Goal: Task Accomplishment & Management: Use online tool/utility

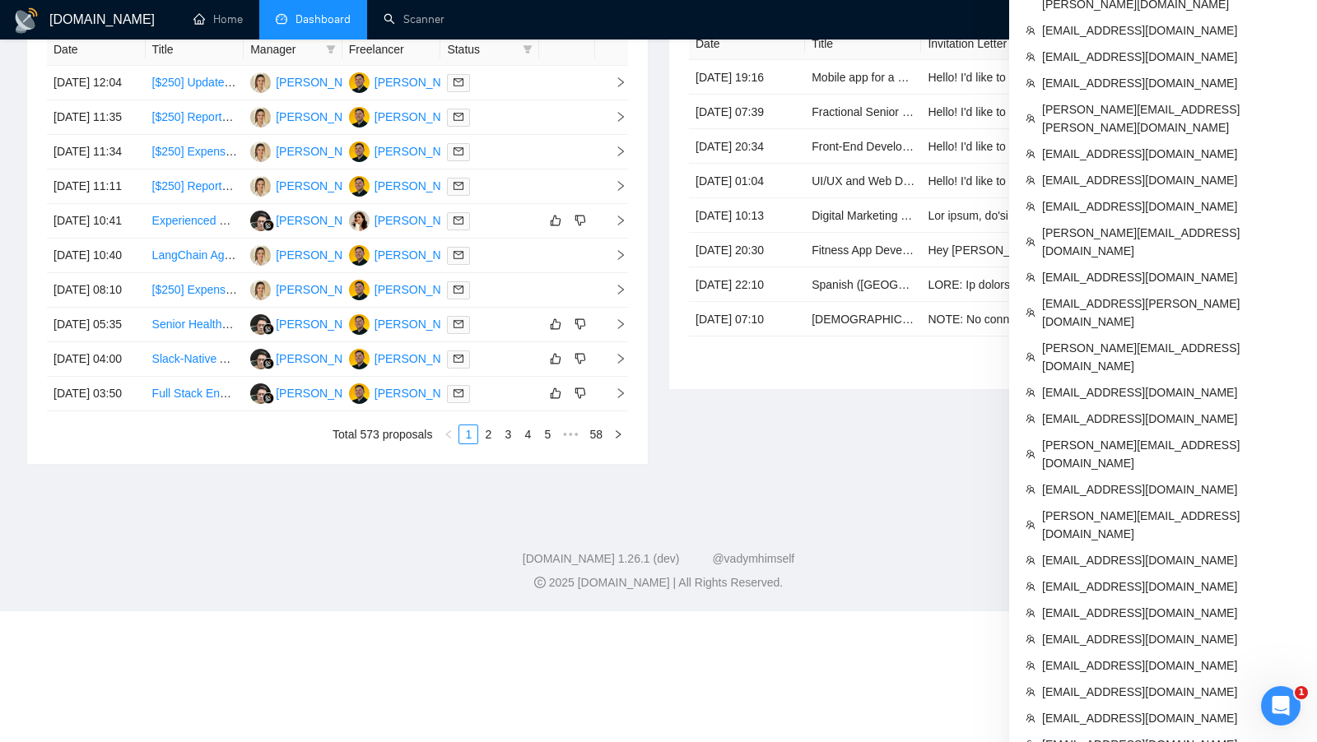
scroll to position [710, 0]
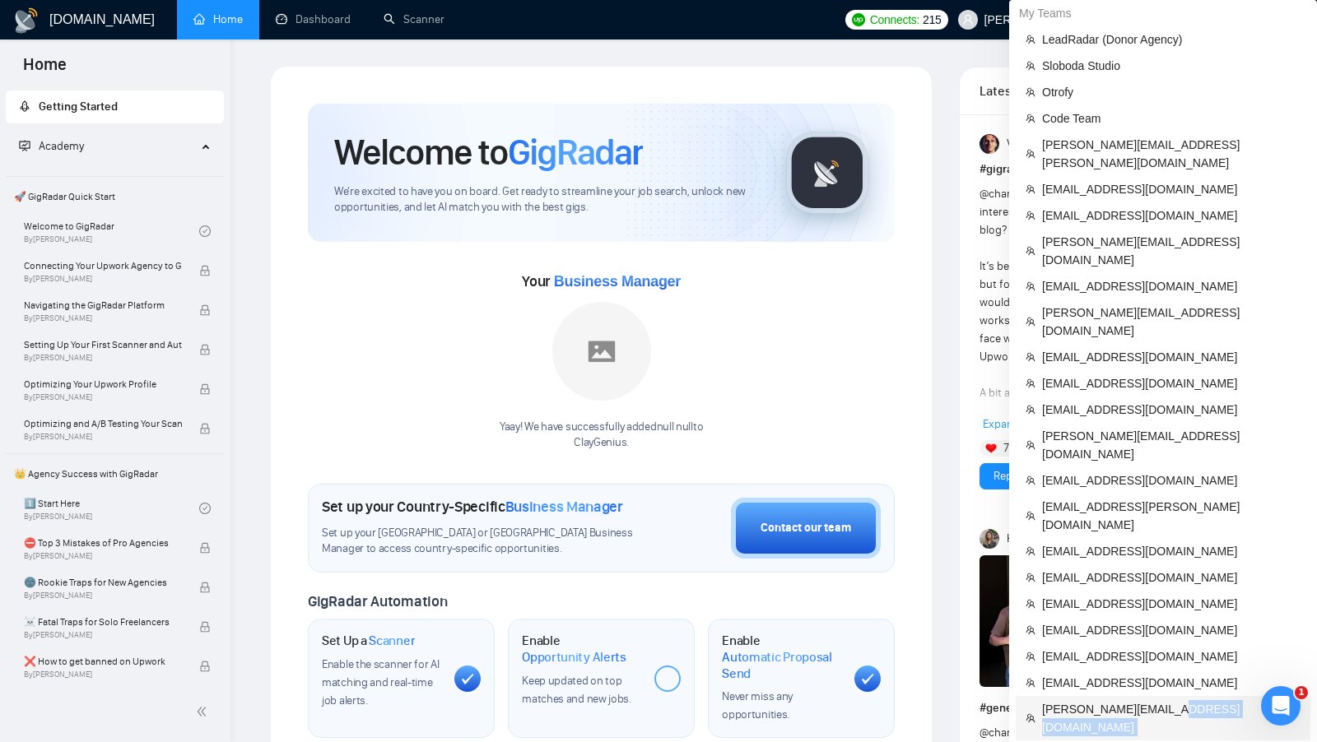
click at [1164, 701] on span "[PERSON_NAME][EMAIL_ADDRESS][DOMAIN_NAME]" at bounding box center [1171, 719] width 258 height 36
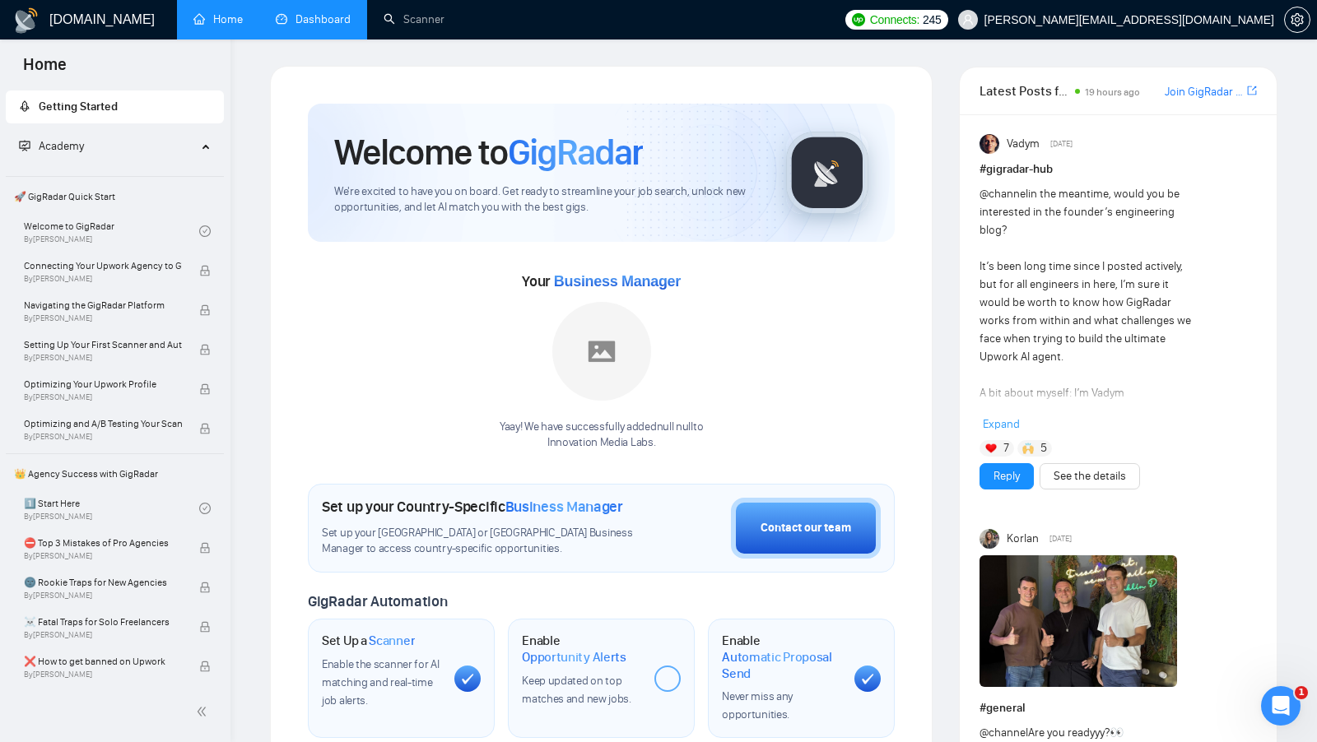
click at [316, 12] on link "Dashboard" at bounding box center [313, 19] width 75 height 14
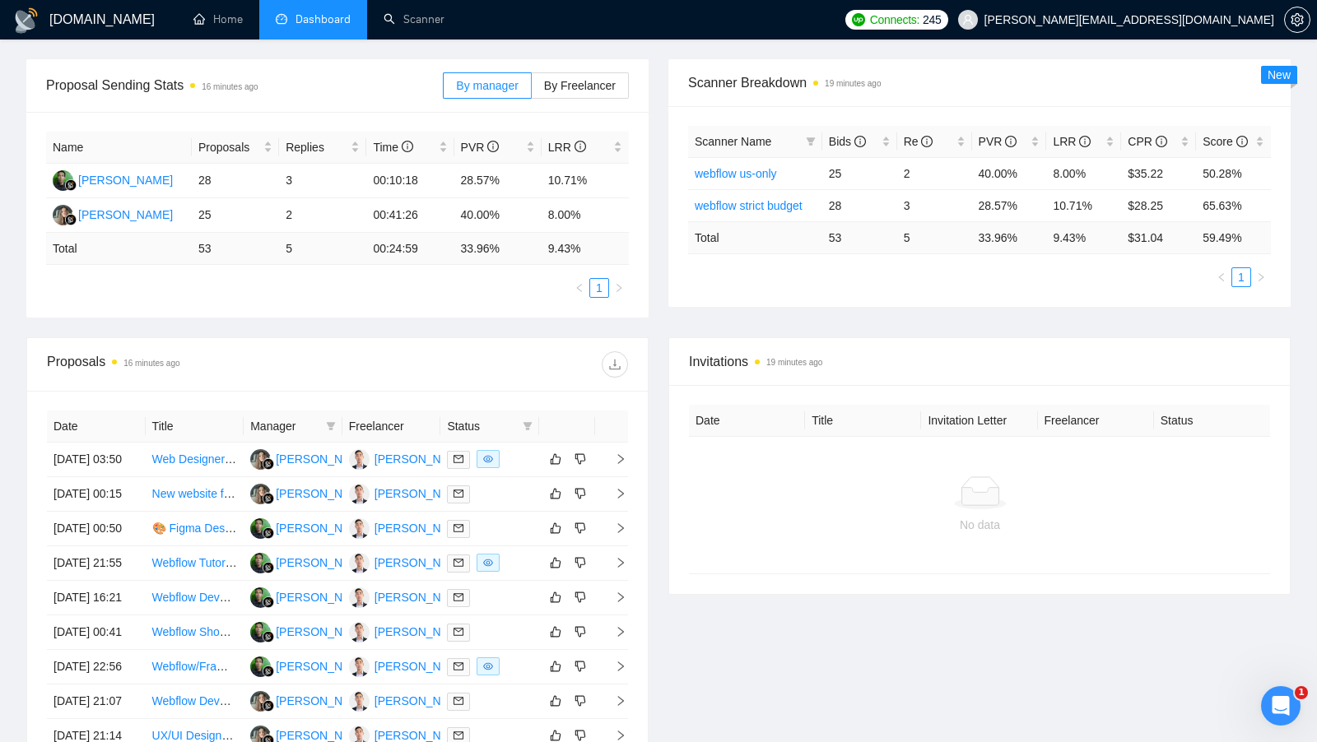
scroll to position [241, 0]
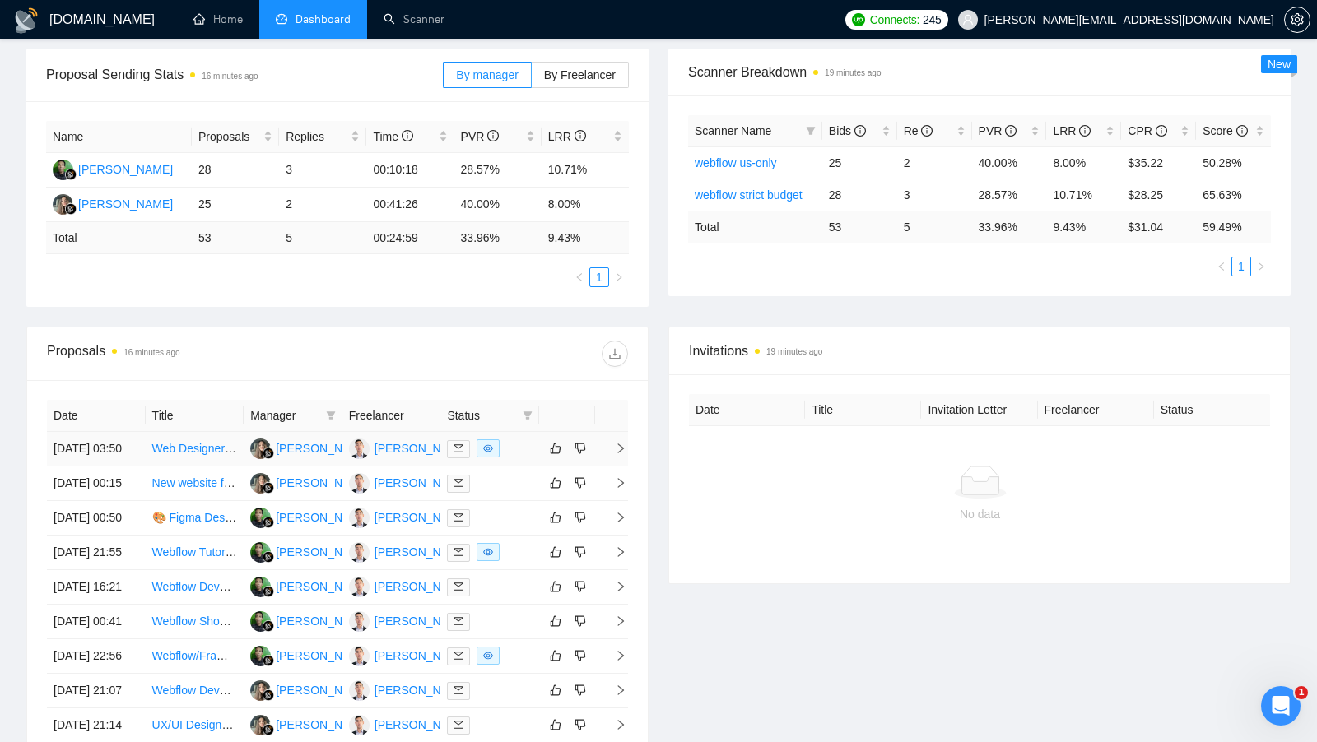
click at [522, 446] on div at bounding box center [490, 449] width 86 height 19
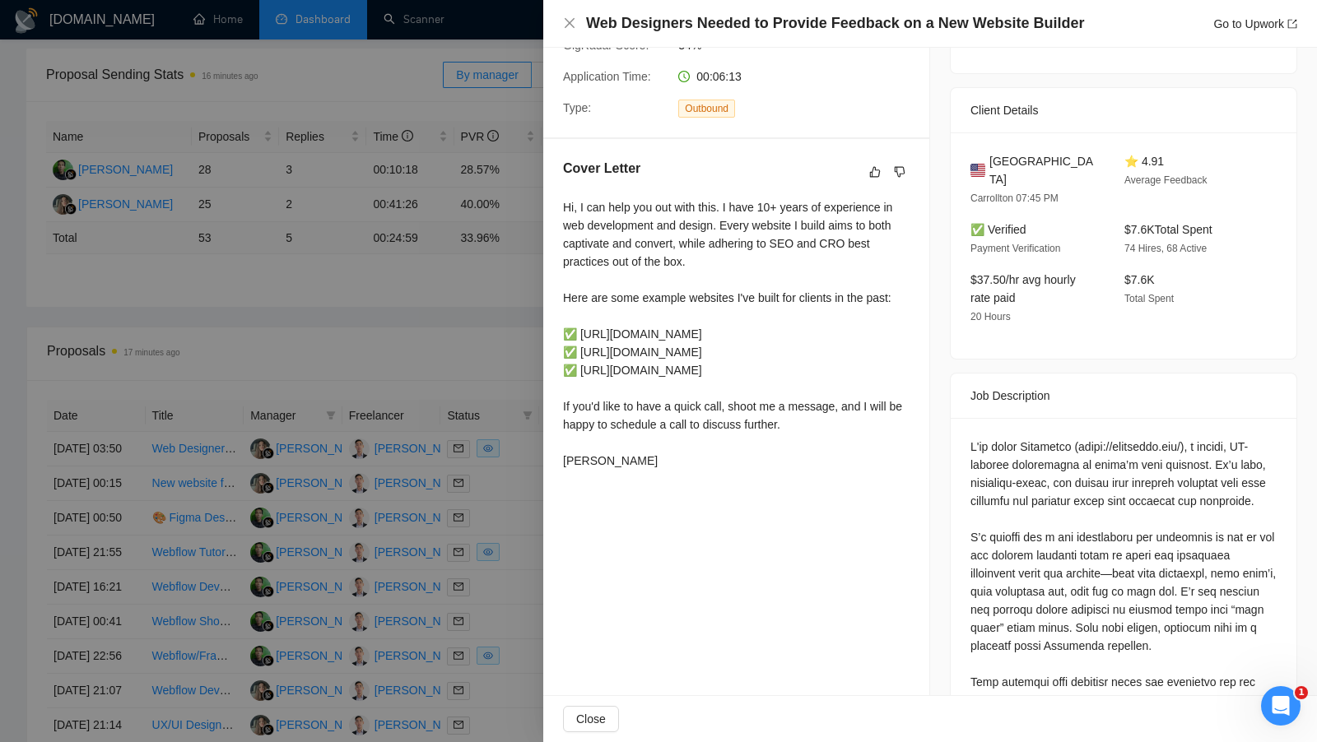
scroll to position [317, 0]
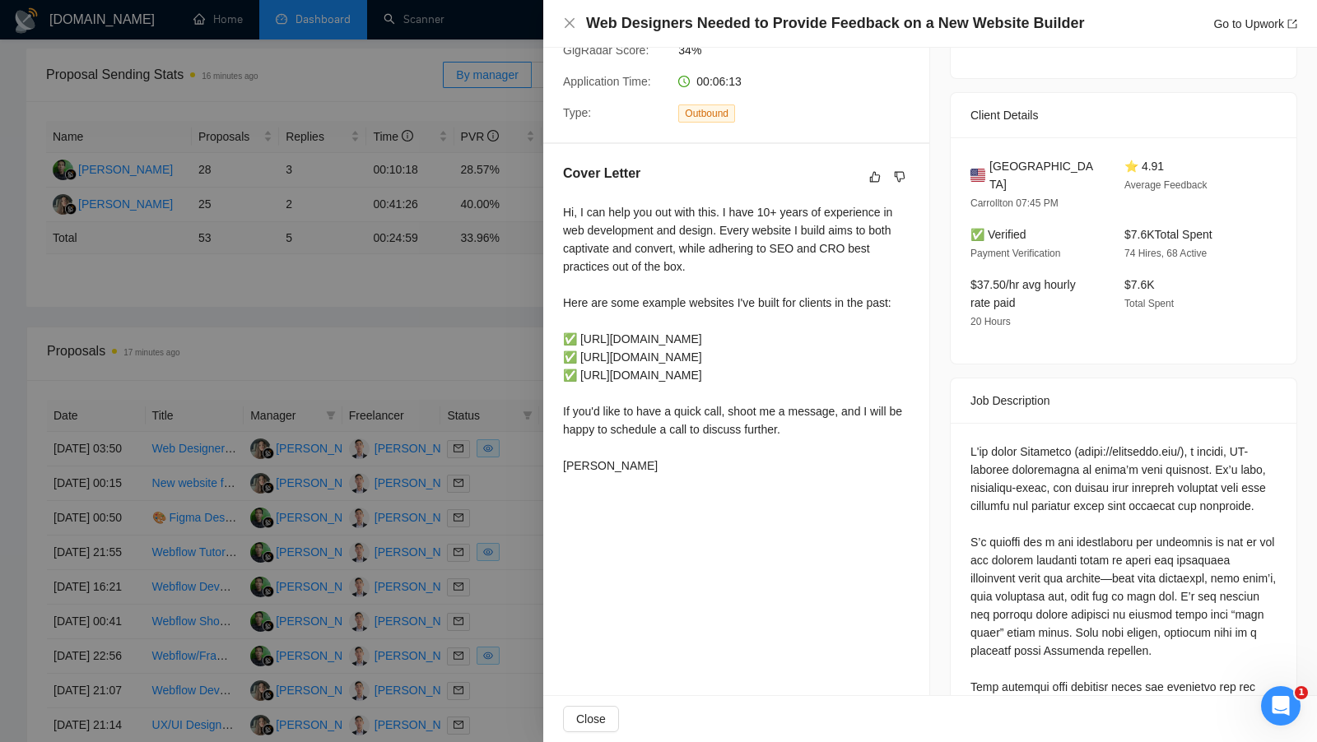
click at [477, 389] on div at bounding box center [658, 371] width 1317 height 742
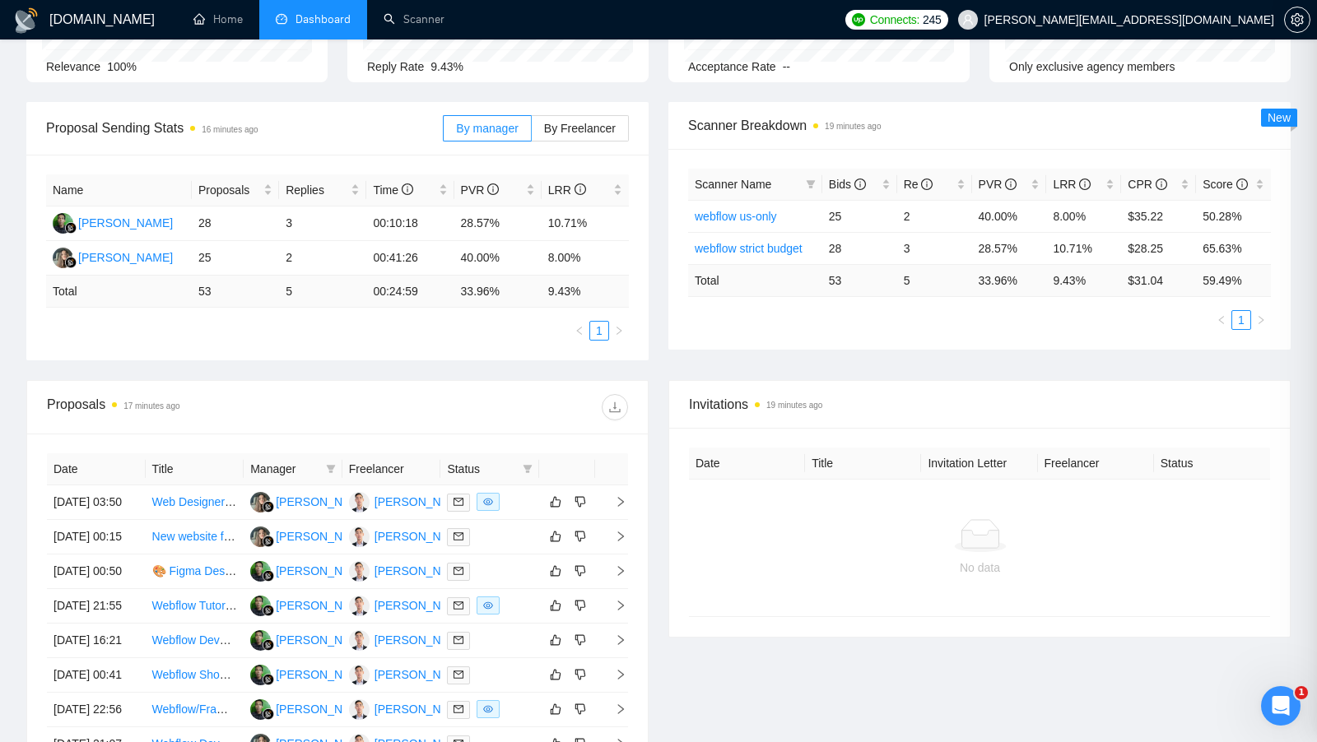
scroll to position [102, 0]
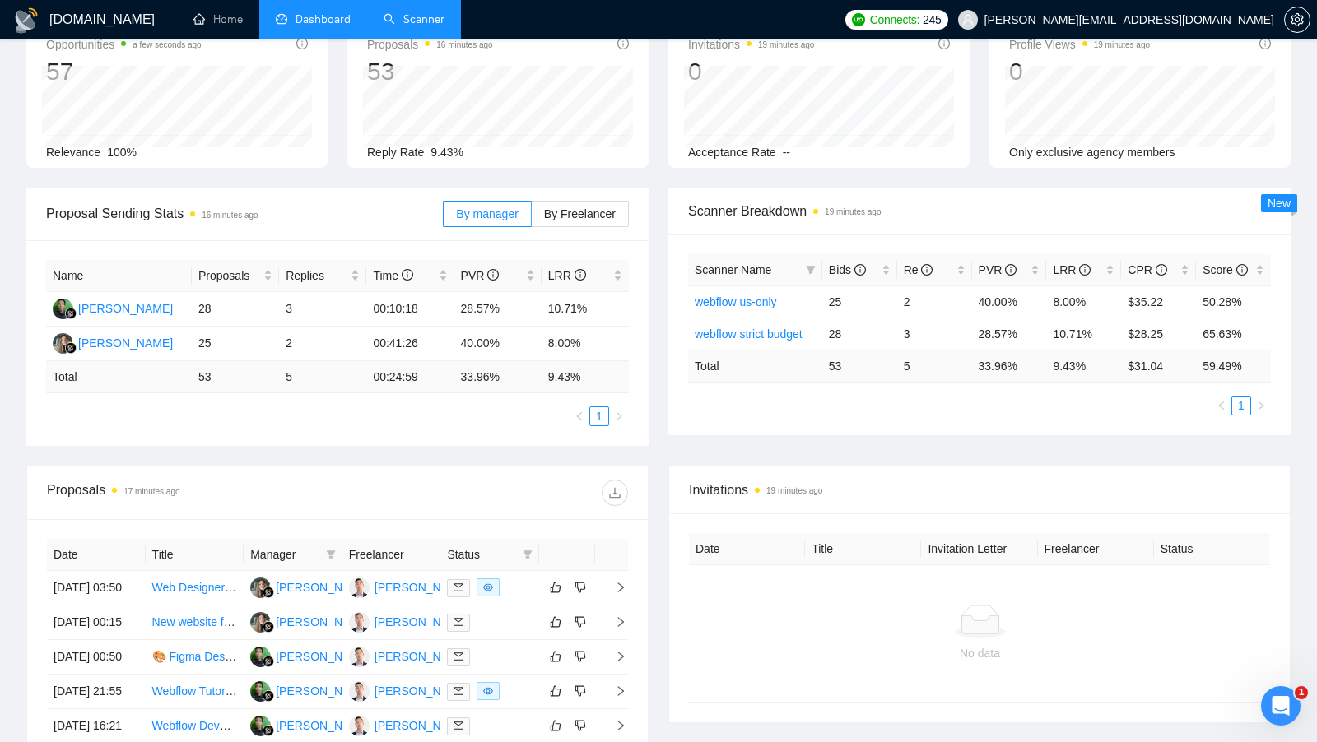
click at [394, 21] on link "Scanner" at bounding box center [414, 19] width 61 height 14
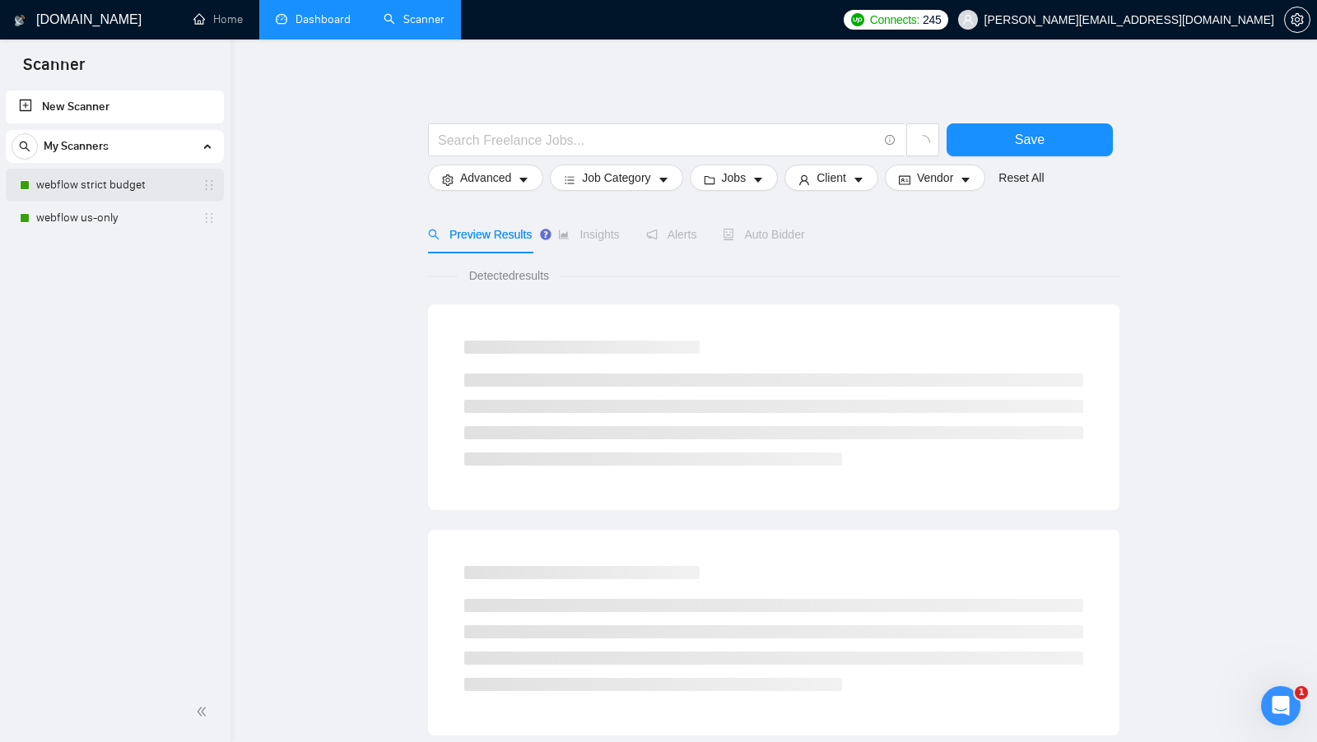
click at [115, 189] on link "webflow strict budget" at bounding box center [114, 185] width 156 height 33
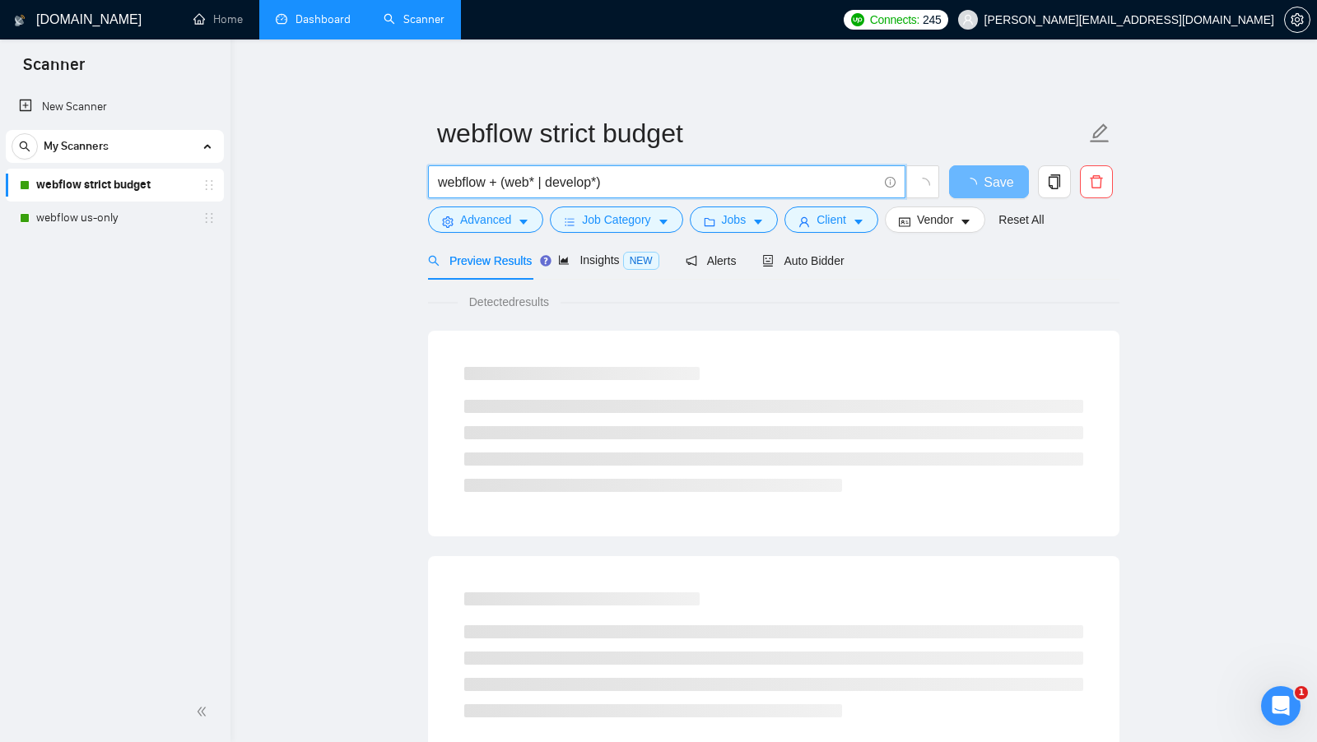
drag, startPoint x: 612, startPoint y: 179, endPoint x: 280, endPoint y: 174, distance: 331.8
click at [282, 175] on main "webflow strict budget webflow + (web* | develop*) Save Advanced Job Category Jo…" at bounding box center [774, 752] width 1034 height 1373
click at [280, 174] on main "webflow strict budget webflow + (web* | develop*) Save Advanced Job Category Jo…" at bounding box center [774, 752] width 1034 height 1373
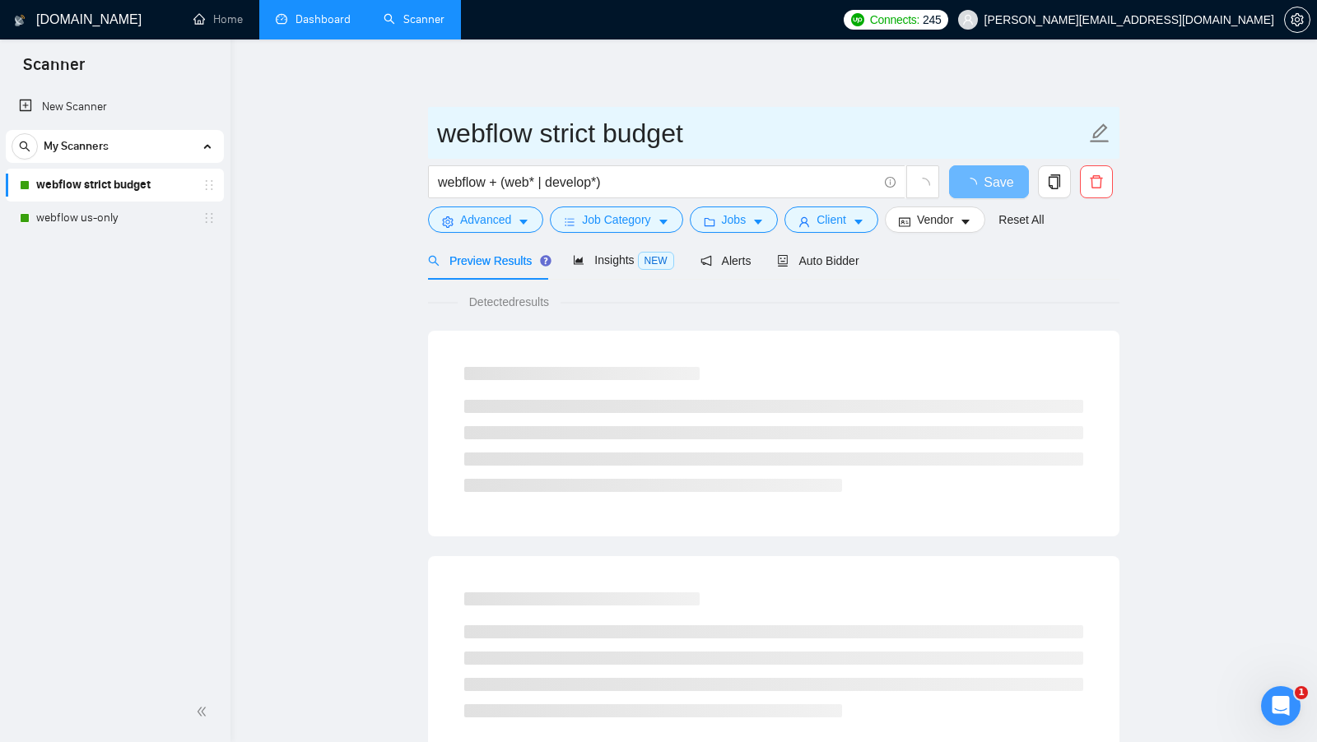
drag, startPoint x: 747, startPoint y: 136, endPoint x: 65, endPoint y: 124, distance: 681.7
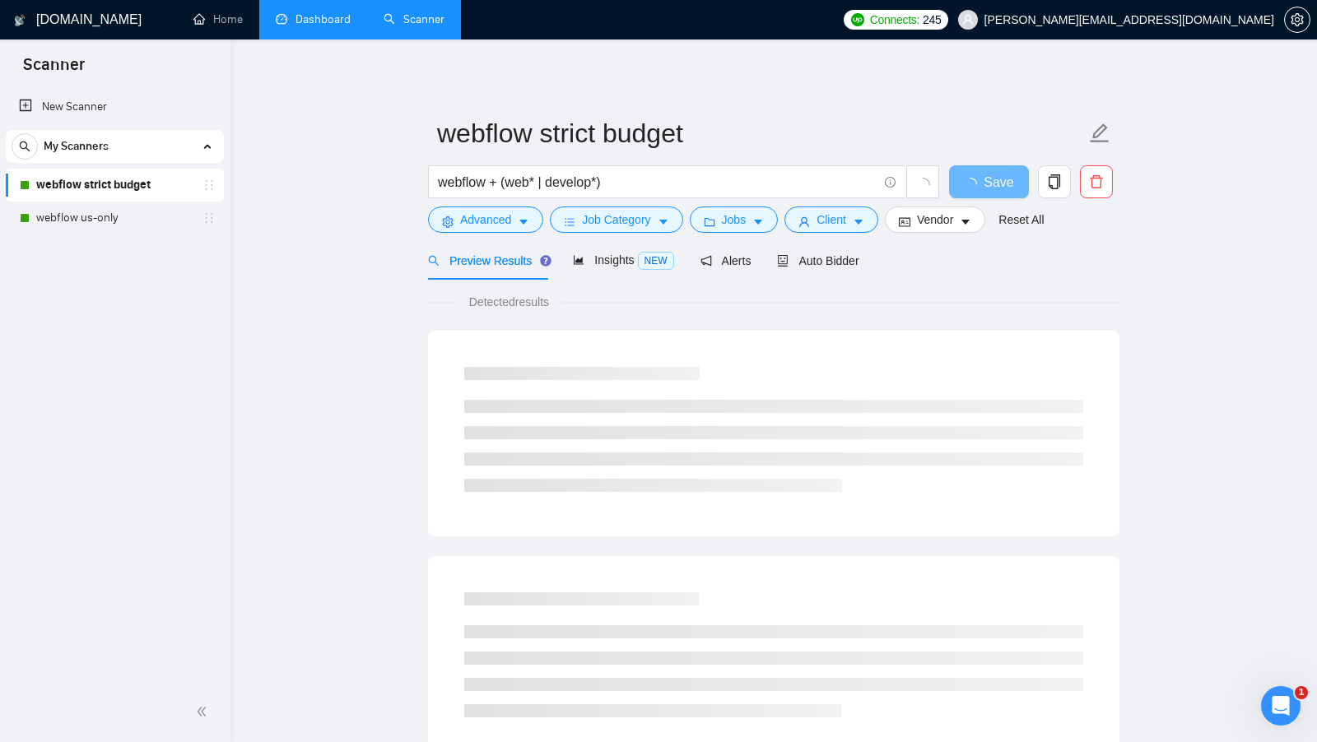
click at [65, 124] on ul "New Scanner My Scanners webflow strict budget webflow us-only" at bounding box center [115, 160] width 230 height 147
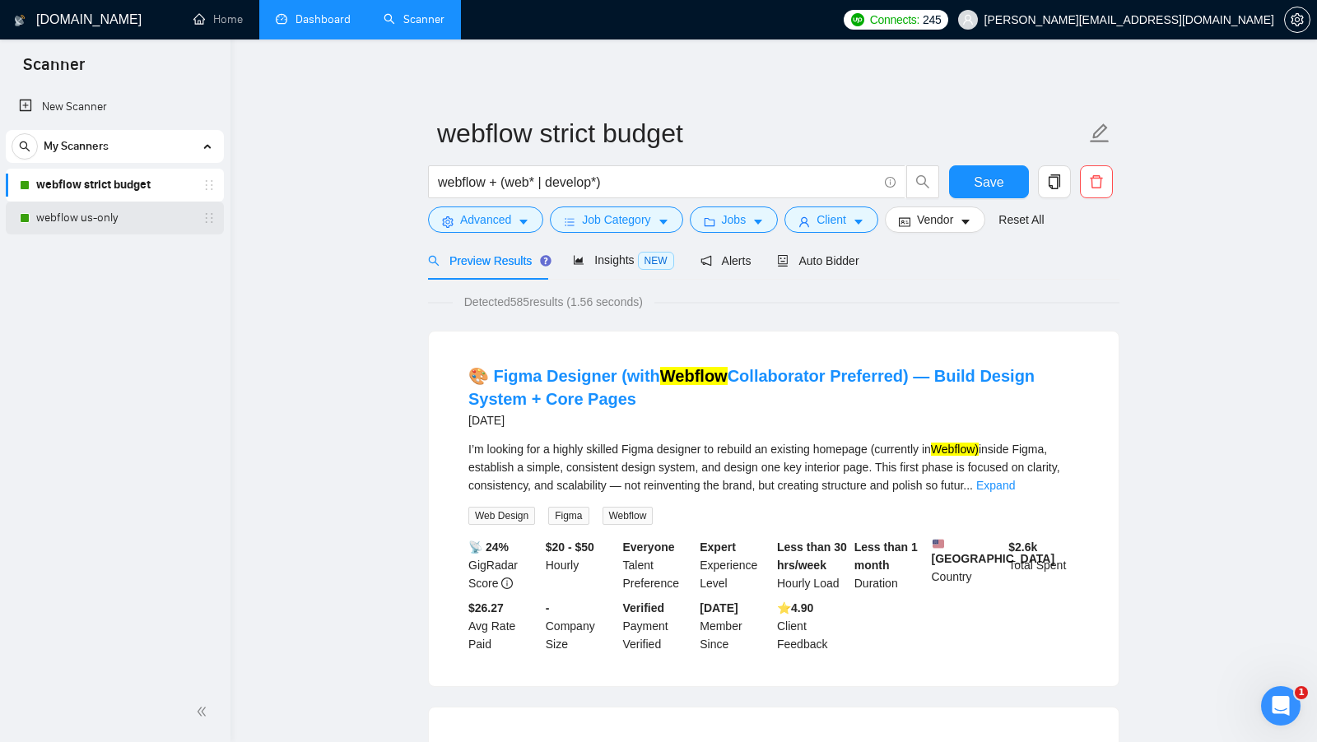
click at [137, 210] on link "webflow us-only" at bounding box center [114, 218] width 156 height 33
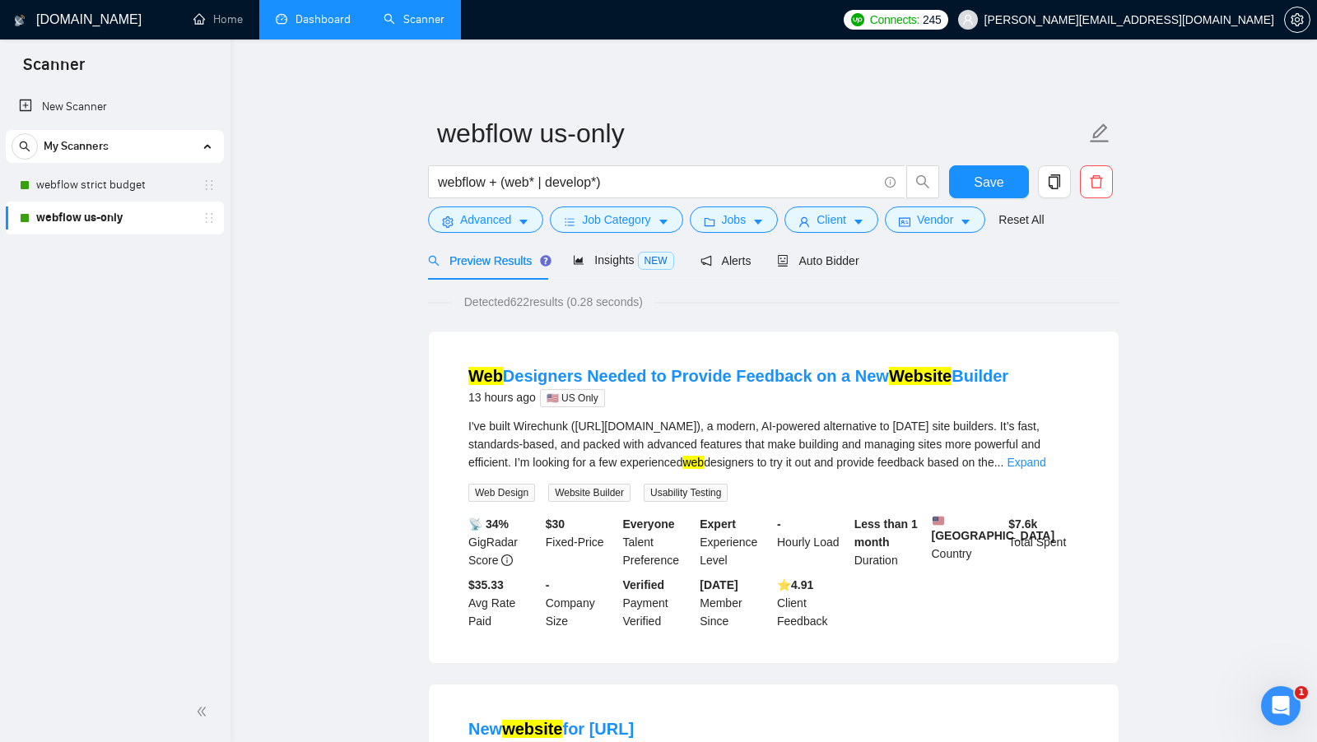
click at [502, 235] on form "webflow us-only webflow + (web* | develop*) Save Advanced Job Category Jobs Cli…" at bounding box center [773, 174] width 691 height 134
click at [502, 224] on span "Advanced" at bounding box center [485, 220] width 51 height 18
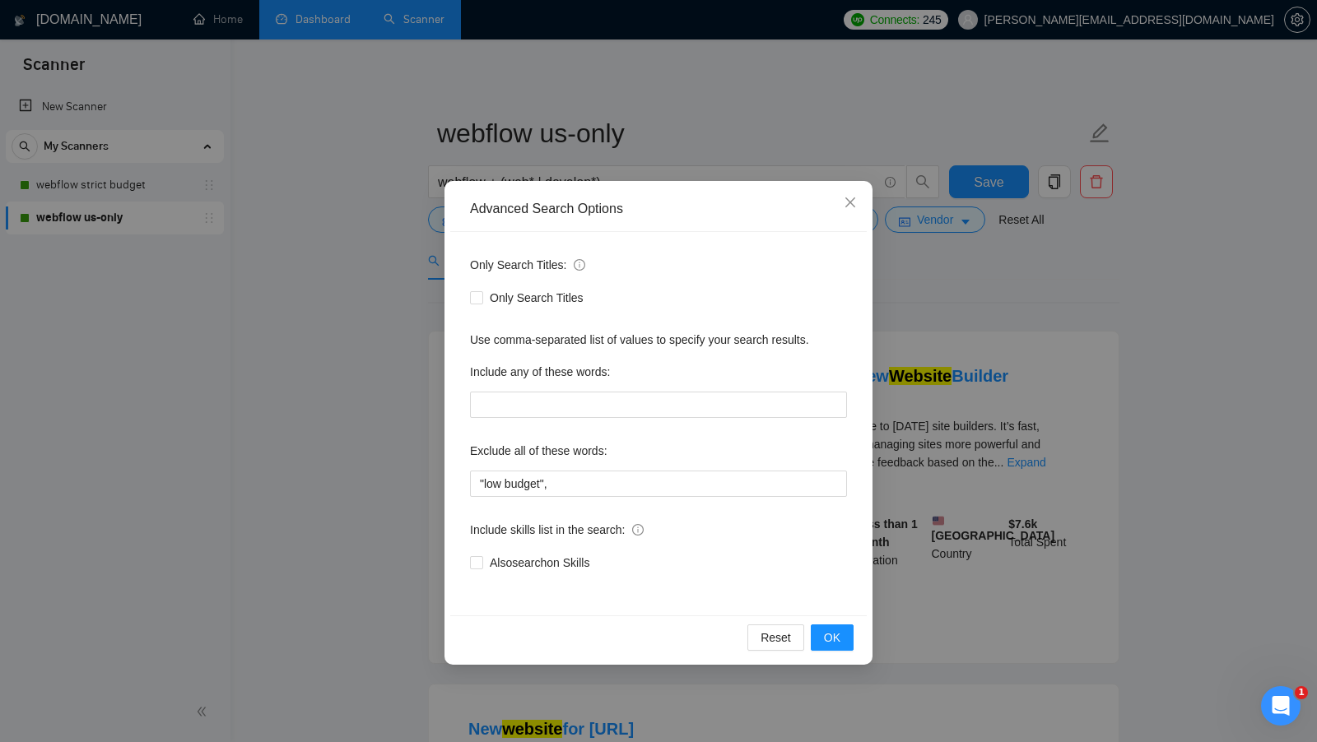
click at [430, 267] on div "Advanced Search Options Only Search Titles: Only Search Titles Use comma-separa…" at bounding box center [658, 371] width 1317 height 742
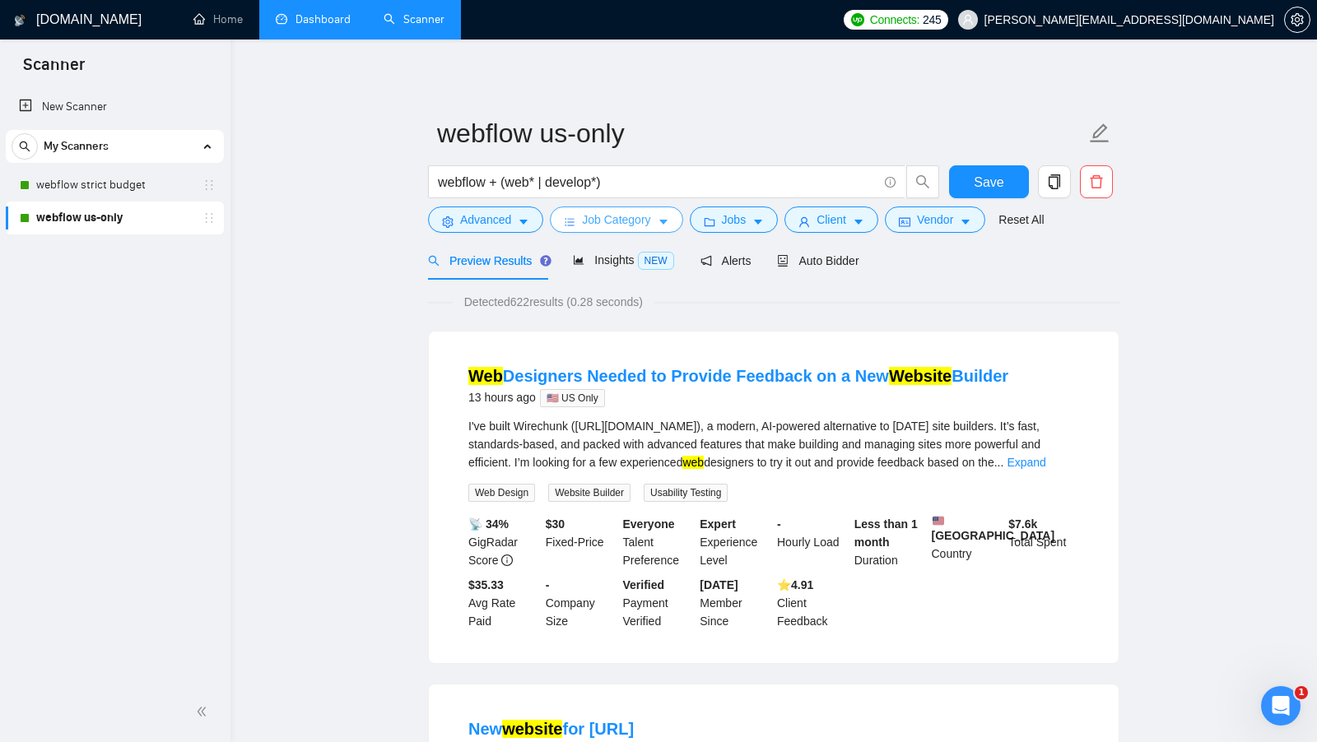
click at [573, 223] on icon "bars" at bounding box center [570, 222] width 12 height 12
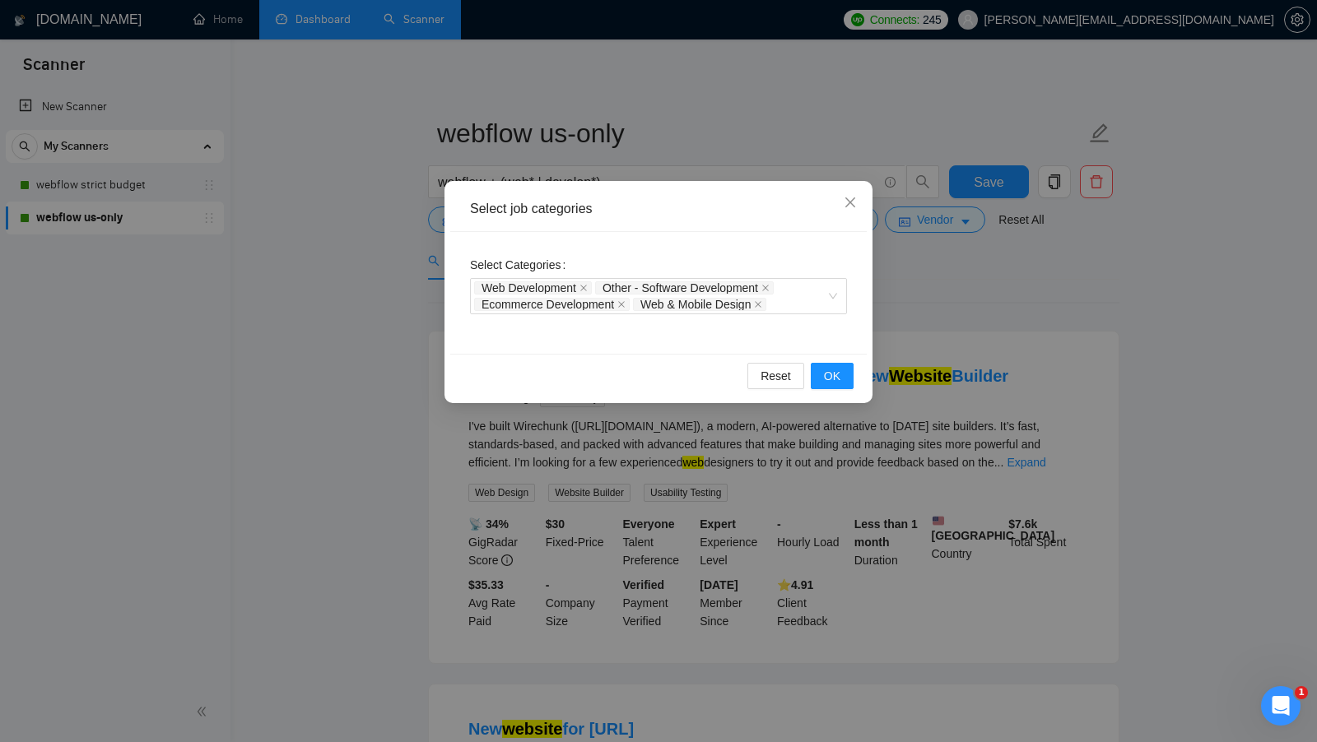
click at [418, 302] on div "Select job categories Select Categories Web Development Other - Software Develo…" at bounding box center [658, 371] width 1317 height 742
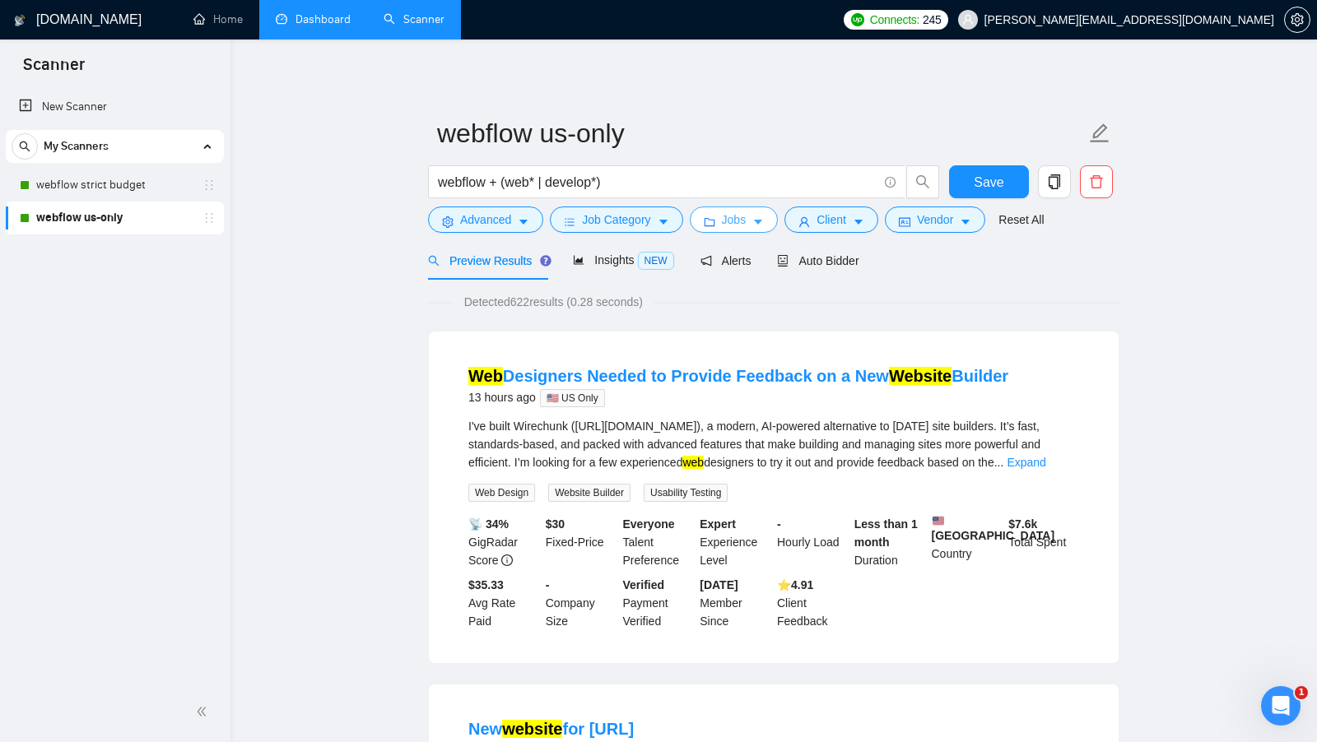
click at [733, 220] on span "Jobs" at bounding box center [734, 220] width 25 height 18
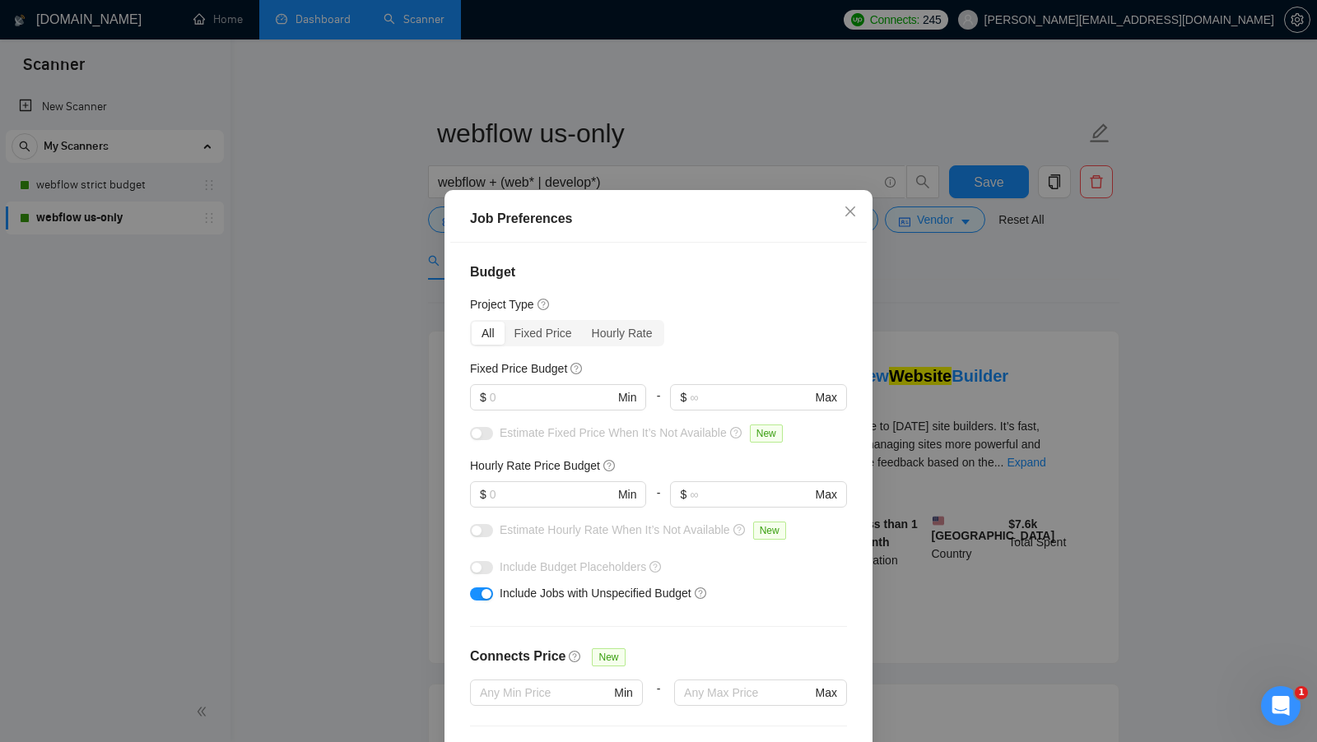
click at [407, 298] on div "Job Preferences Budget Project Type All Fixed Price Hourly Rate Fixed Price Bud…" at bounding box center [658, 371] width 1317 height 742
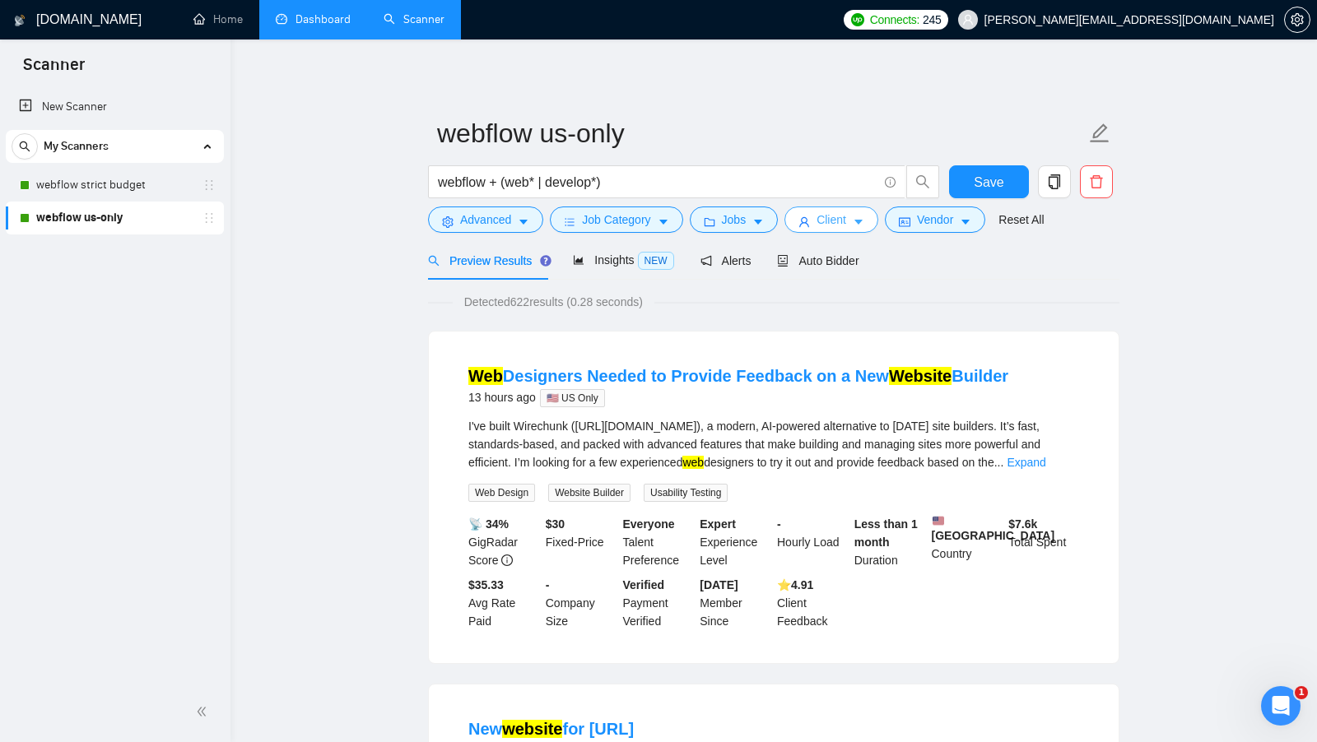
click at [866, 229] on button "Client" at bounding box center [831, 220] width 94 height 26
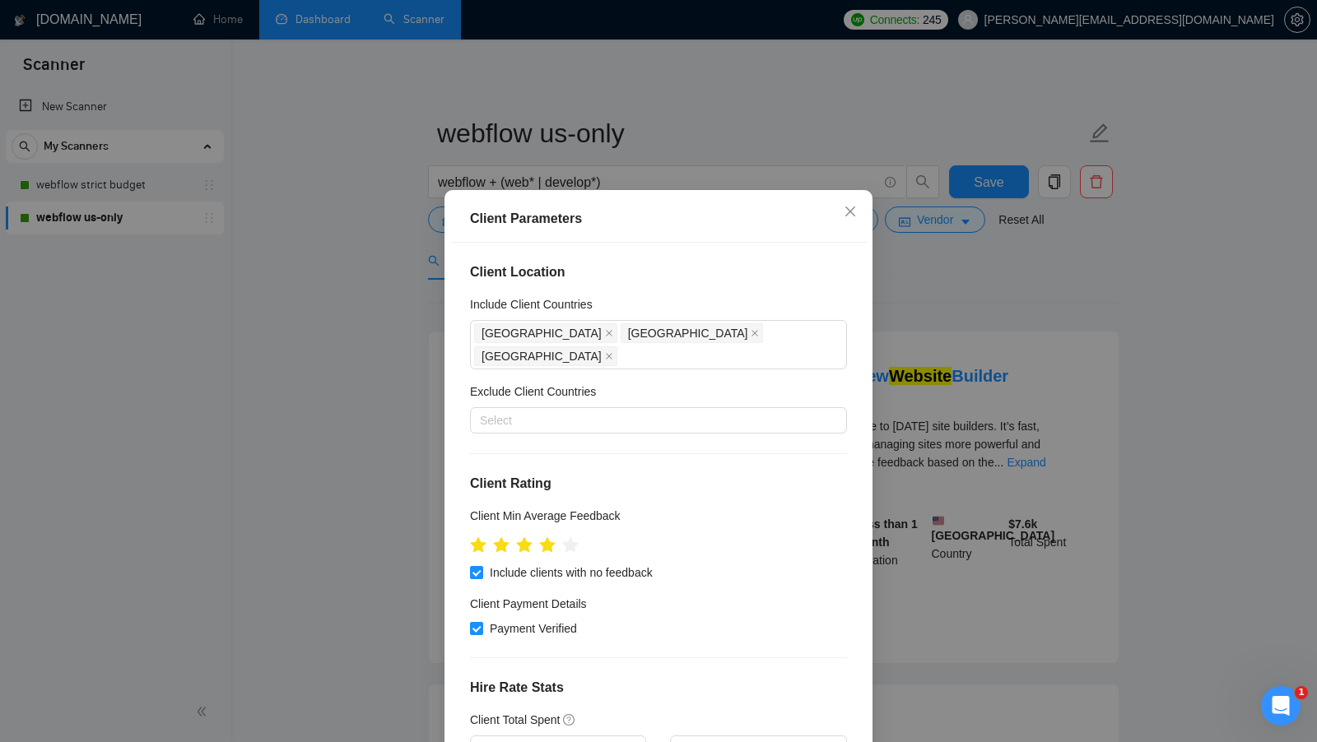
click at [378, 292] on div "Client Parameters Client Location Include Client Countries [GEOGRAPHIC_DATA] [G…" at bounding box center [658, 371] width 1317 height 742
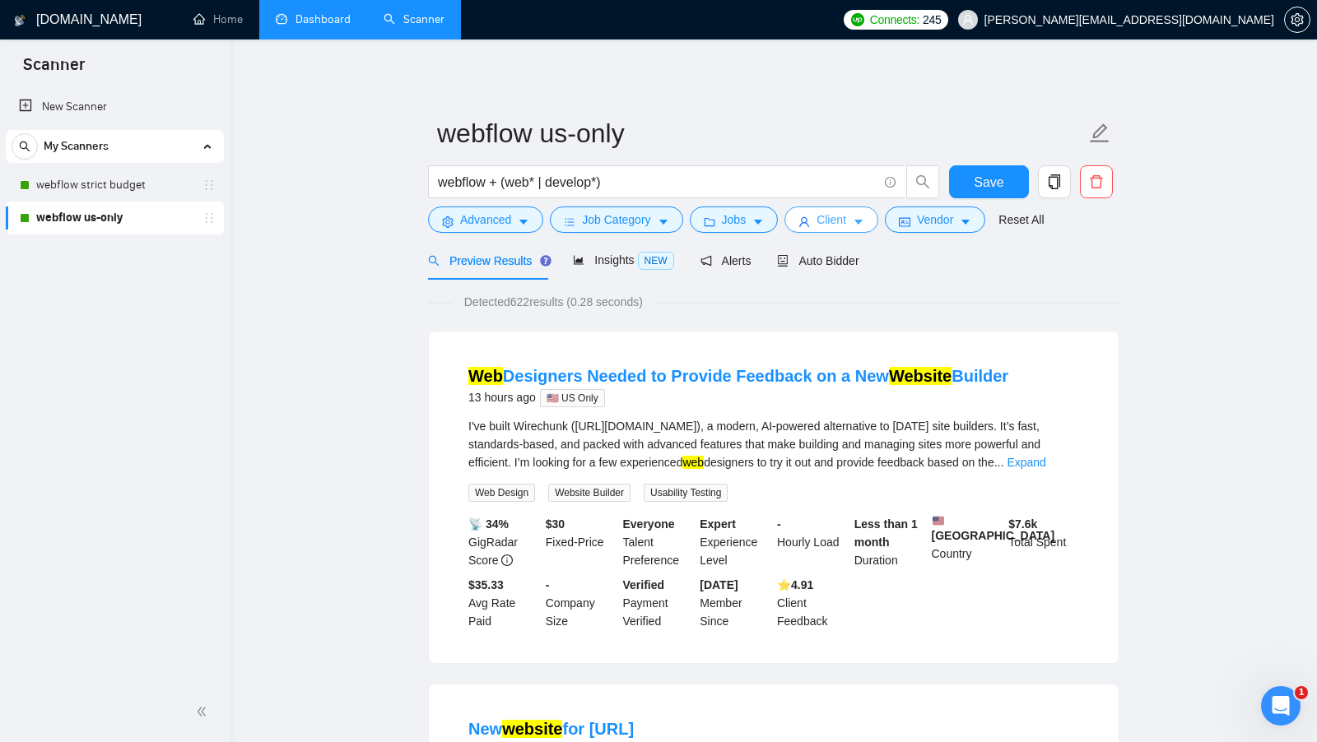
click at [808, 222] on icon "user" at bounding box center [804, 222] width 10 height 10
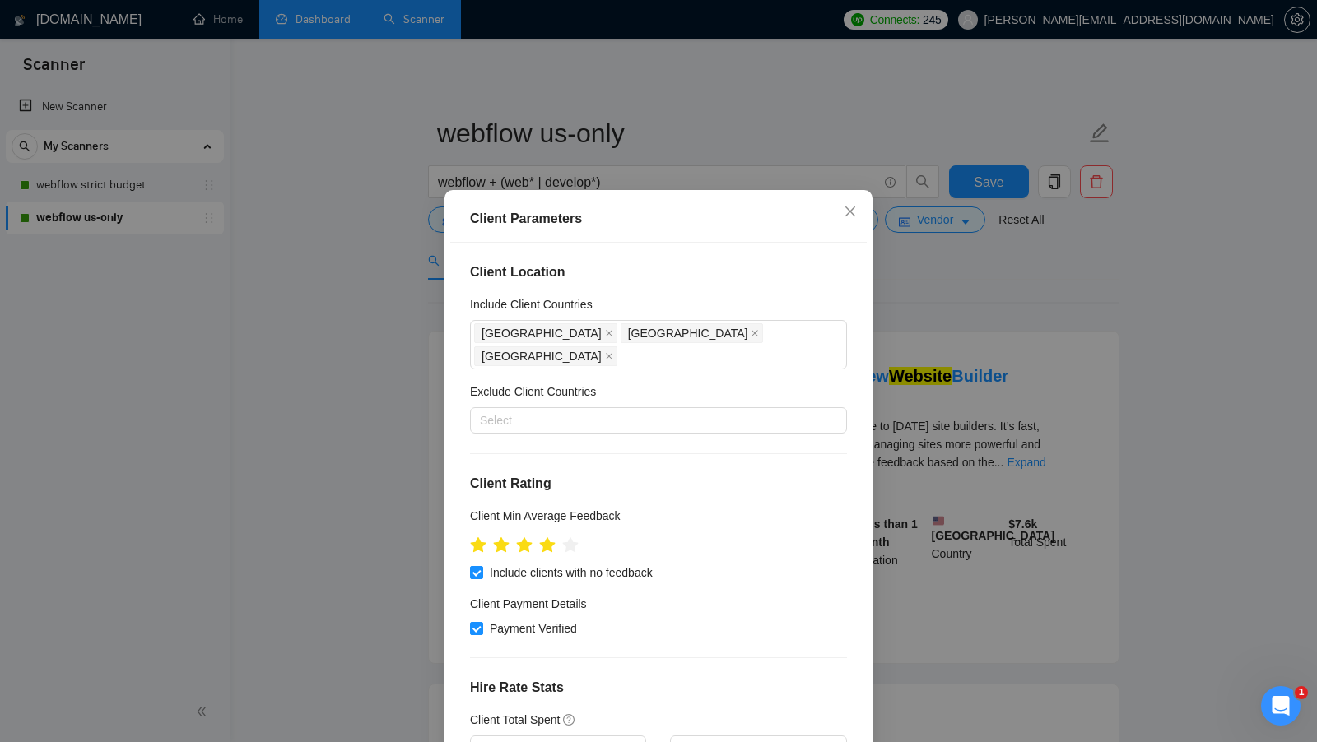
click at [413, 361] on div "Client Parameters Client Location Include Client Countries [GEOGRAPHIC_DATA] [G…" at bounding box center [658, 371] width 1317 height 742
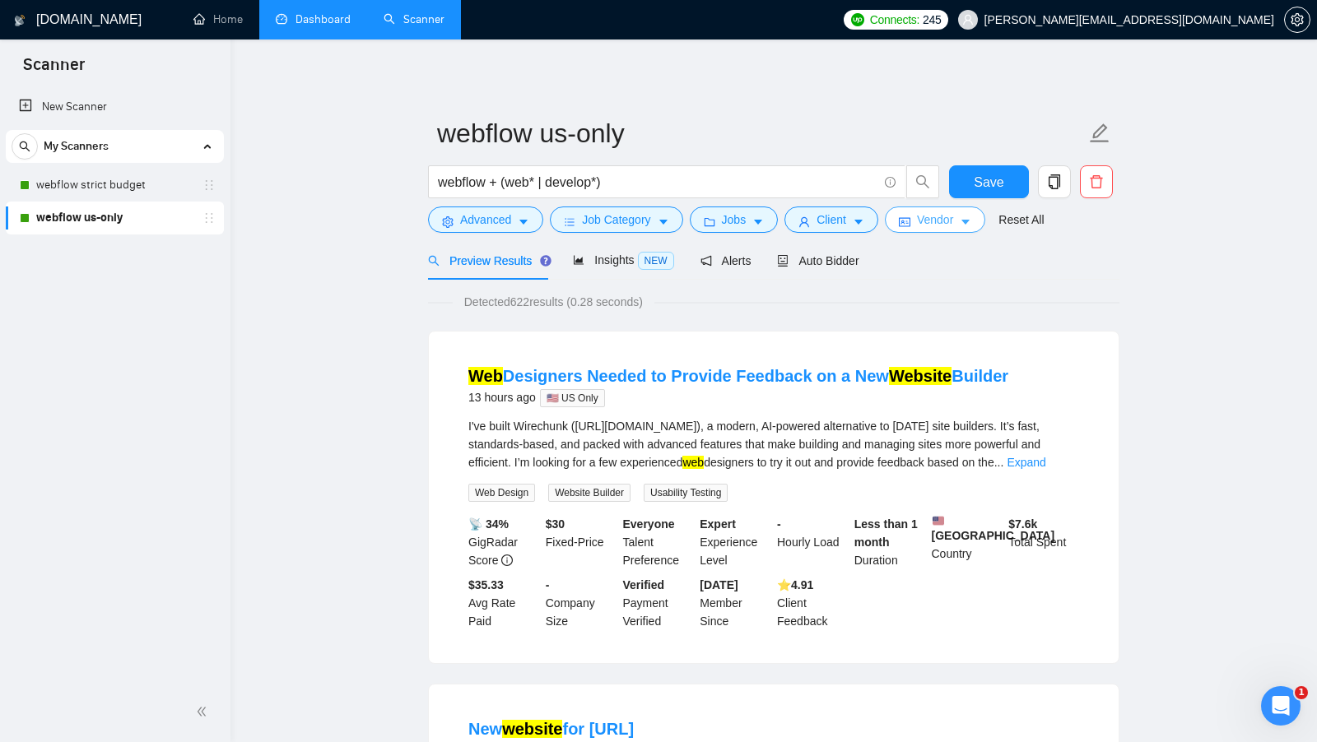
click at [935, 230] on button "Vendor" at bounding box center [935, 220] width 100 height 26
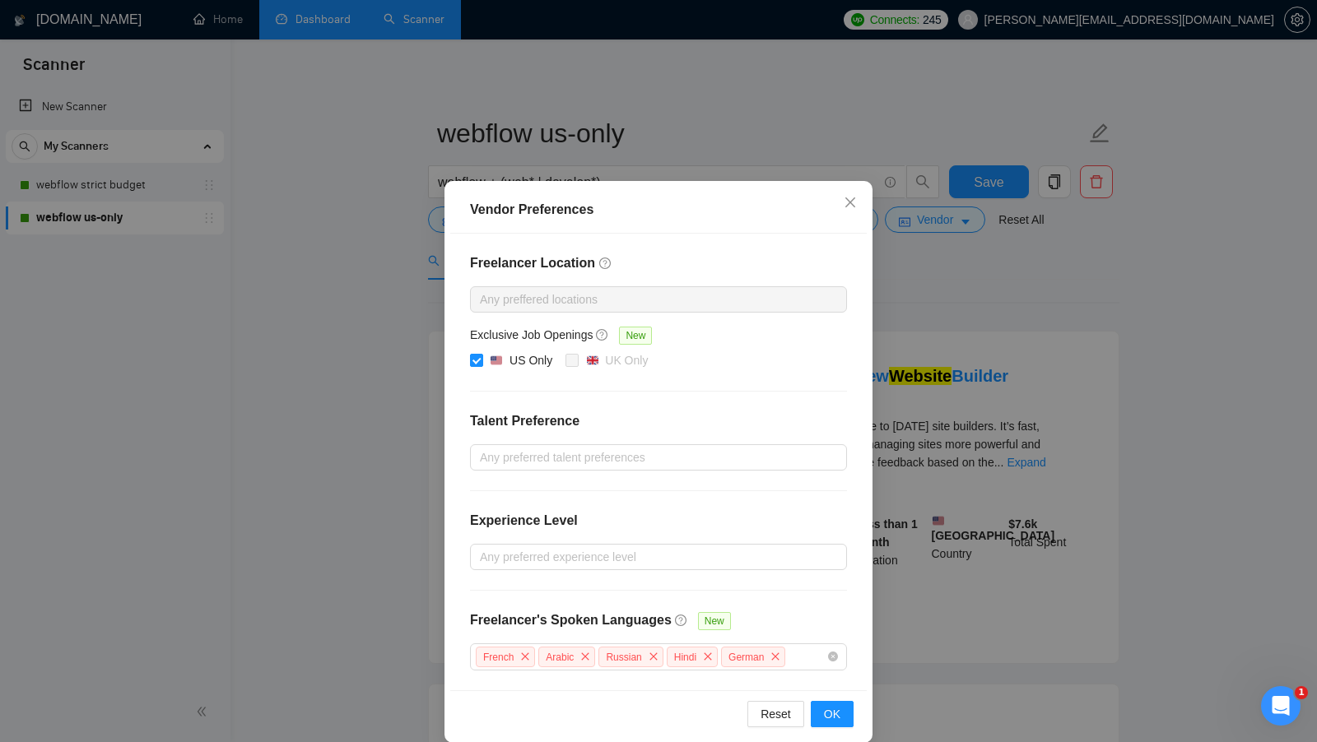
click at [357, 315] on div "Vendor Preferences Freelancer Location Any preffered locations Exclusive Job Op…" at bounding box center [658, 371] width 1317 height 742
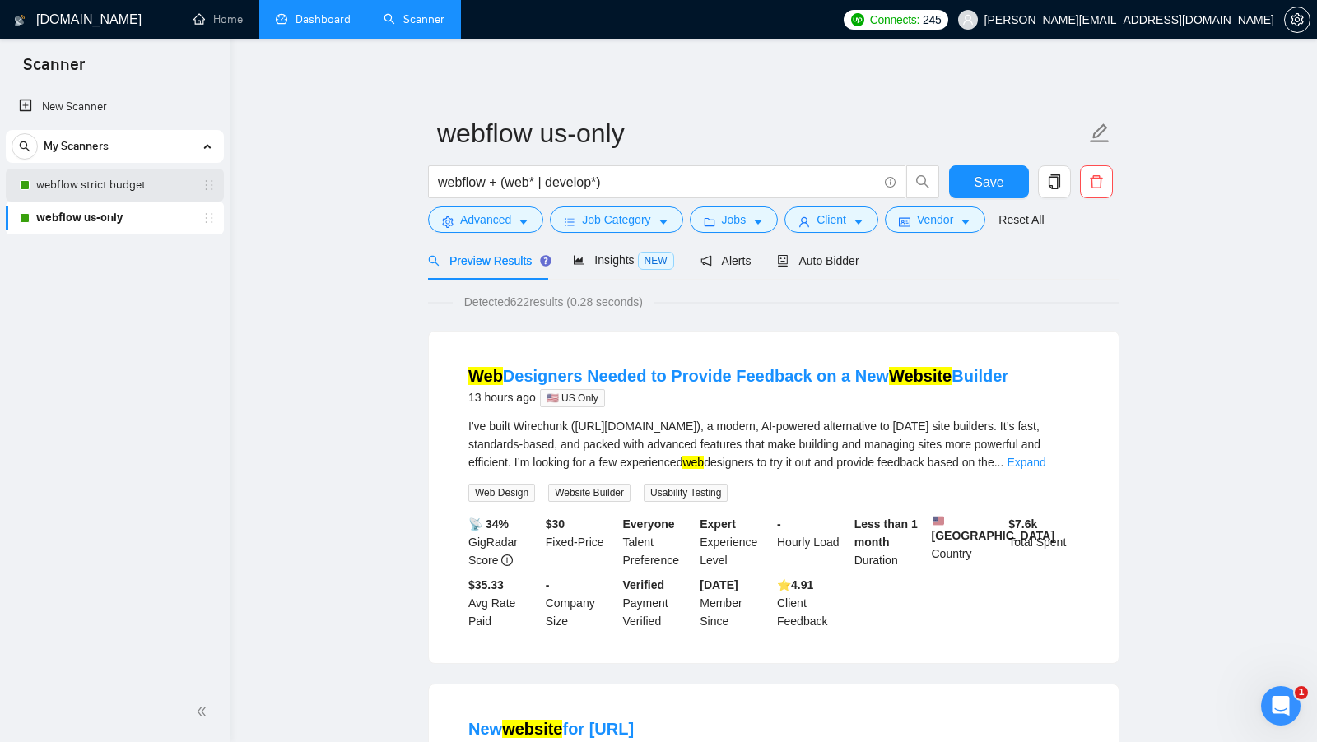
click at [137, 169] on link "webflow strict budget" at bounding box center [114, 185] width 156 height 33
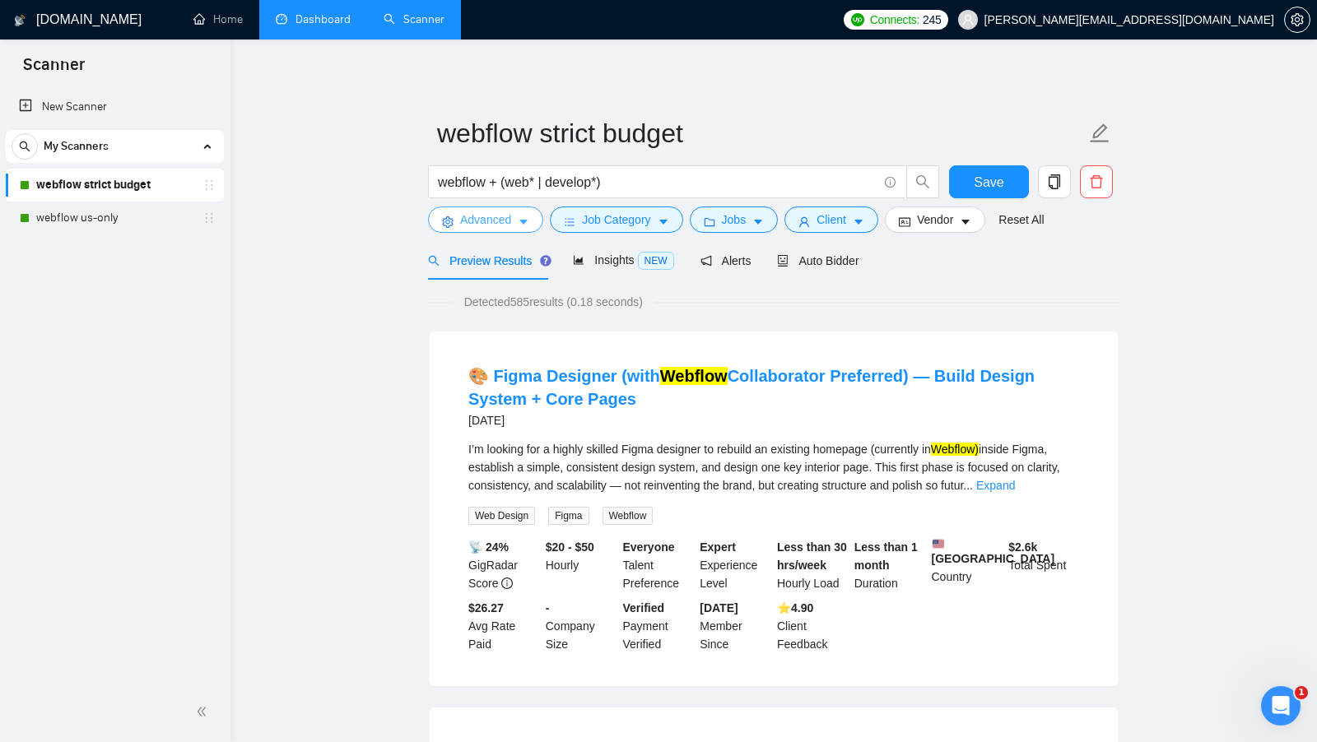
click at [491, 212] on span "Advanced" at bounding box center [485, 220] width 51 height 18
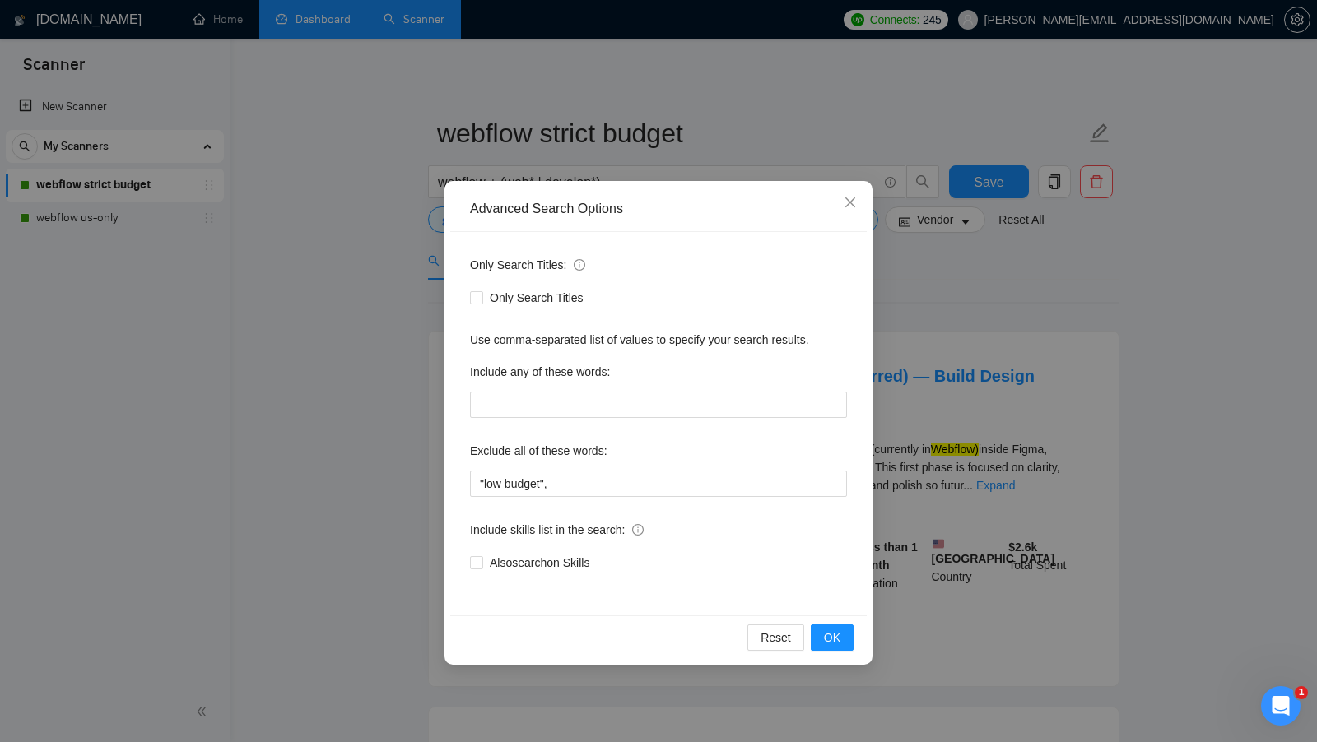
click at [411, 269] on div "Advanced Search Options Only Search Titles: Only Search Titles Use comma-separa…" at bounding box center [658, 371] width 1317 height 742
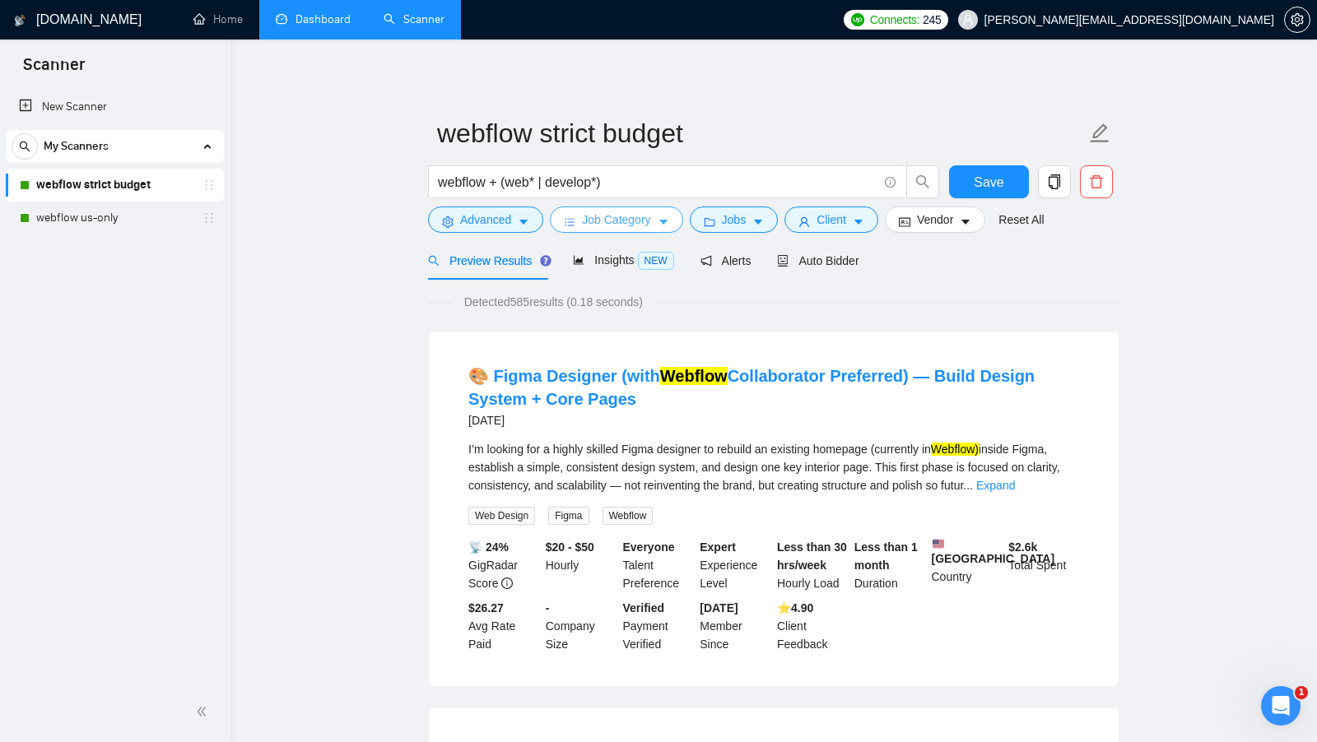
click at [641, 229] on button "Job Category" at bounding box center [616, 220] width 133 height 26
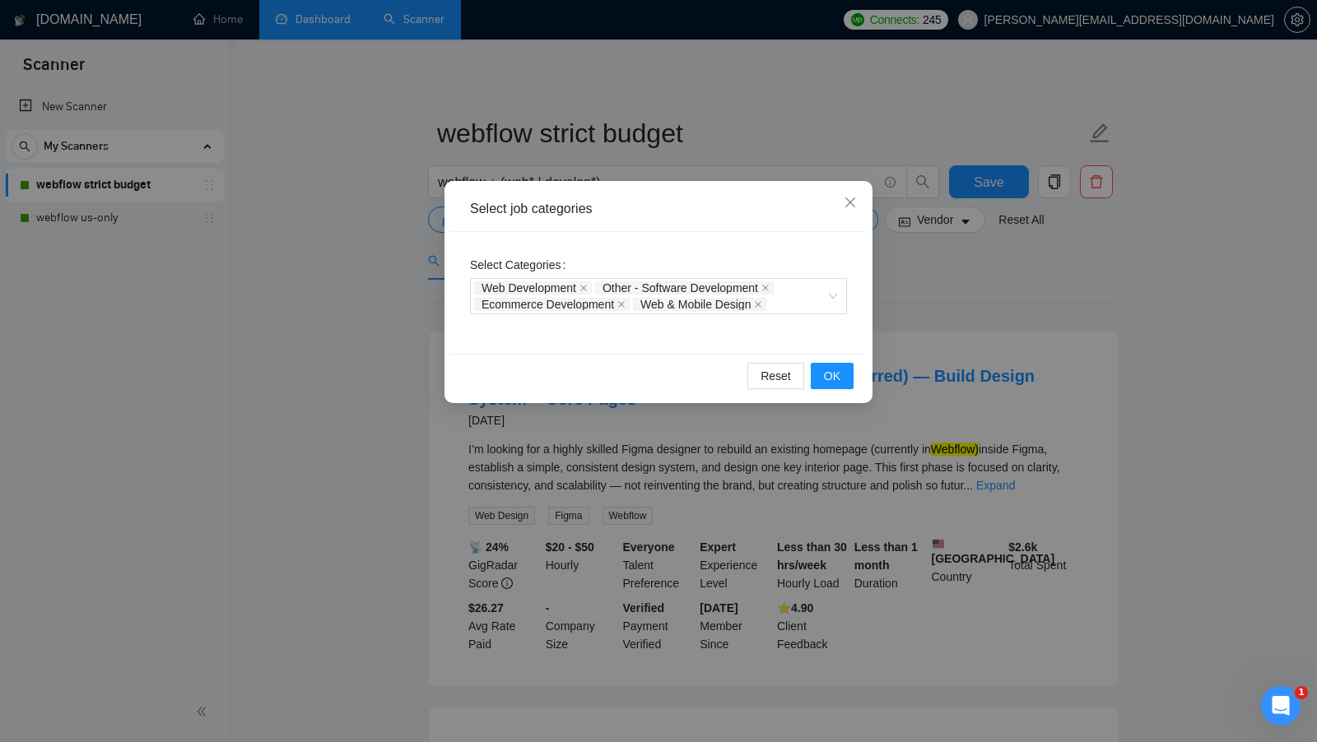
click at [902, 308] on div "Select job categories Select Categories Web Development Other - Software Develo…" at bounding box center [658, 371] width 1317 height 742
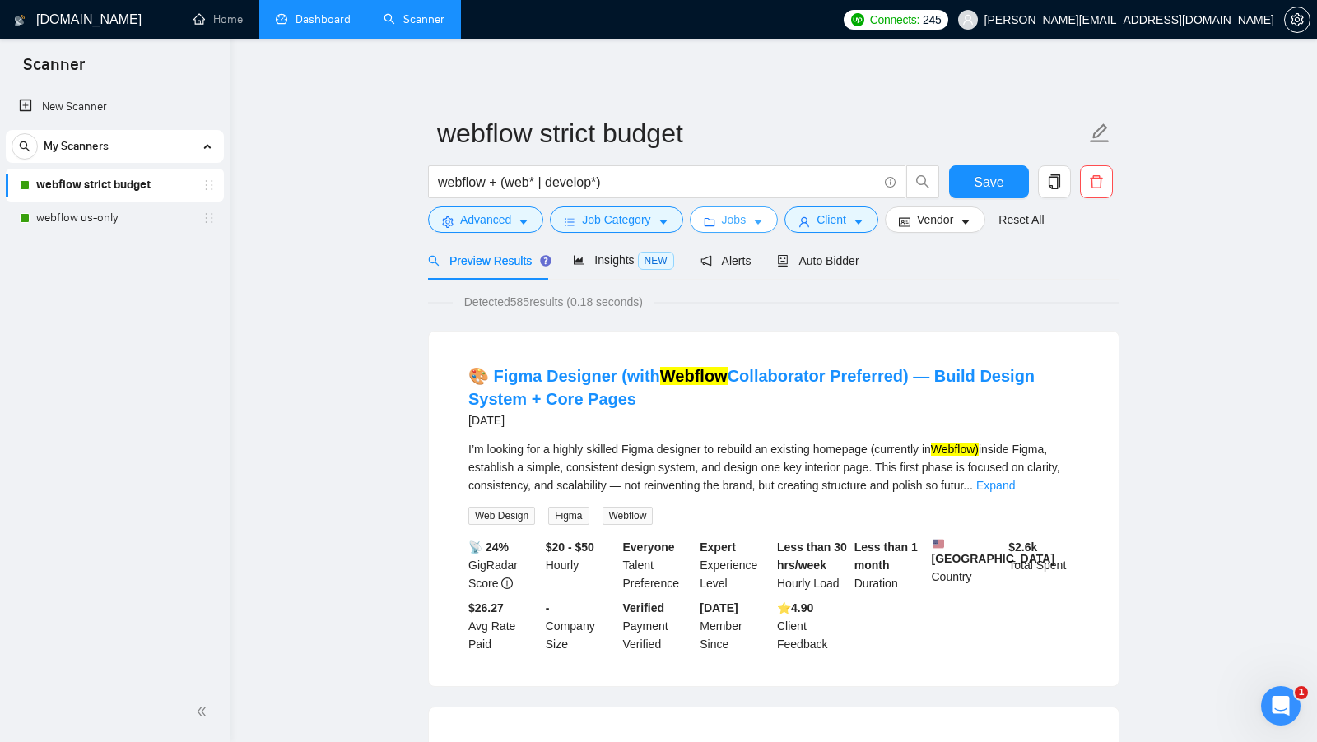
click at [748, 230] on button "Jobs" at bounding box center [734, 220] width 89 height 26
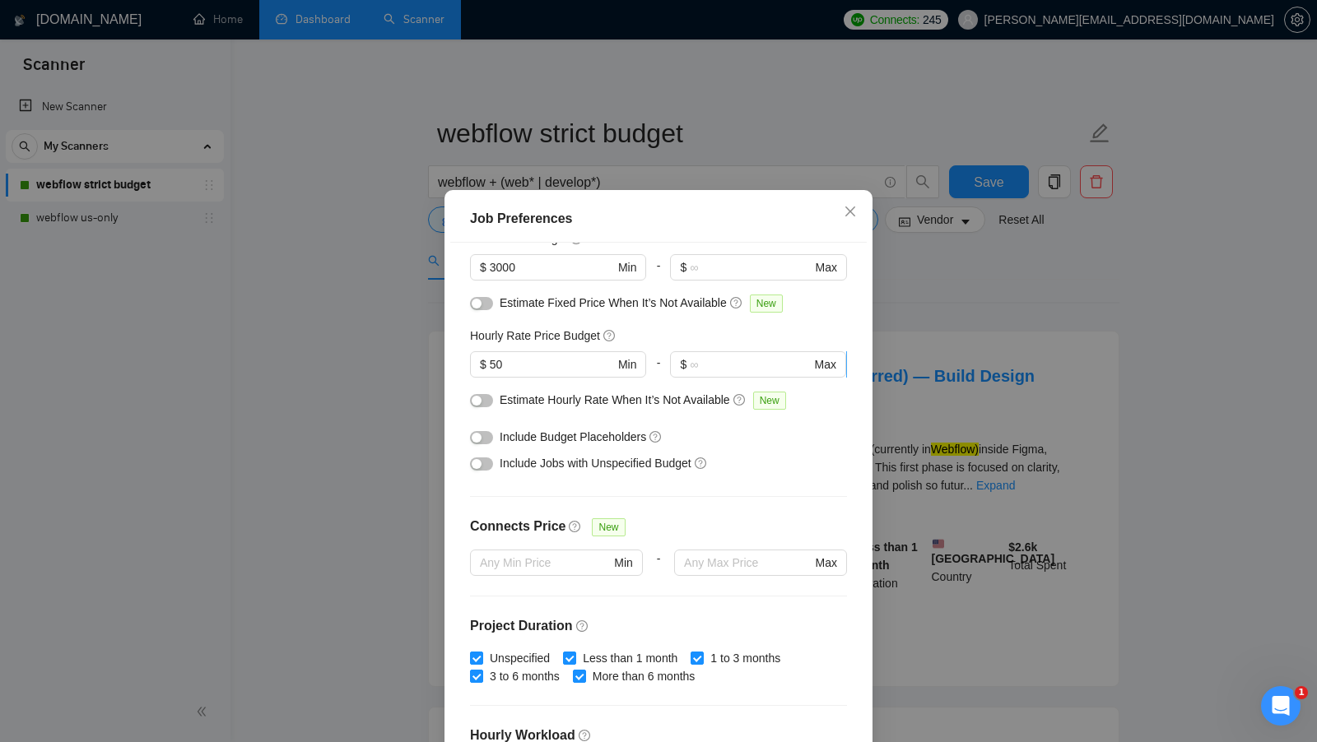
scroll to position [142, 0]
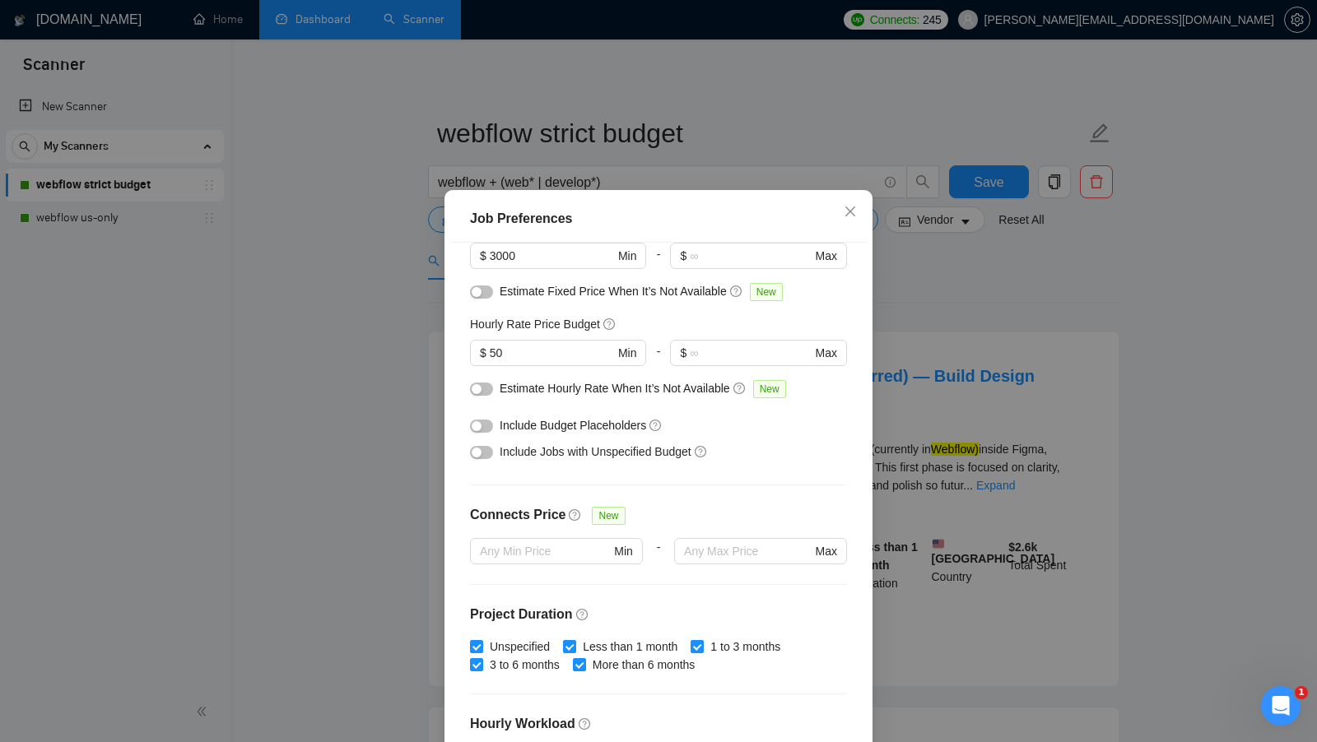
click at [974, 313] on div "Job Preferences Budget Project Type All Fixed Price Hourly Rate Fixed Price Bud…" at bounding box center [658, 371] width 1317 height 742
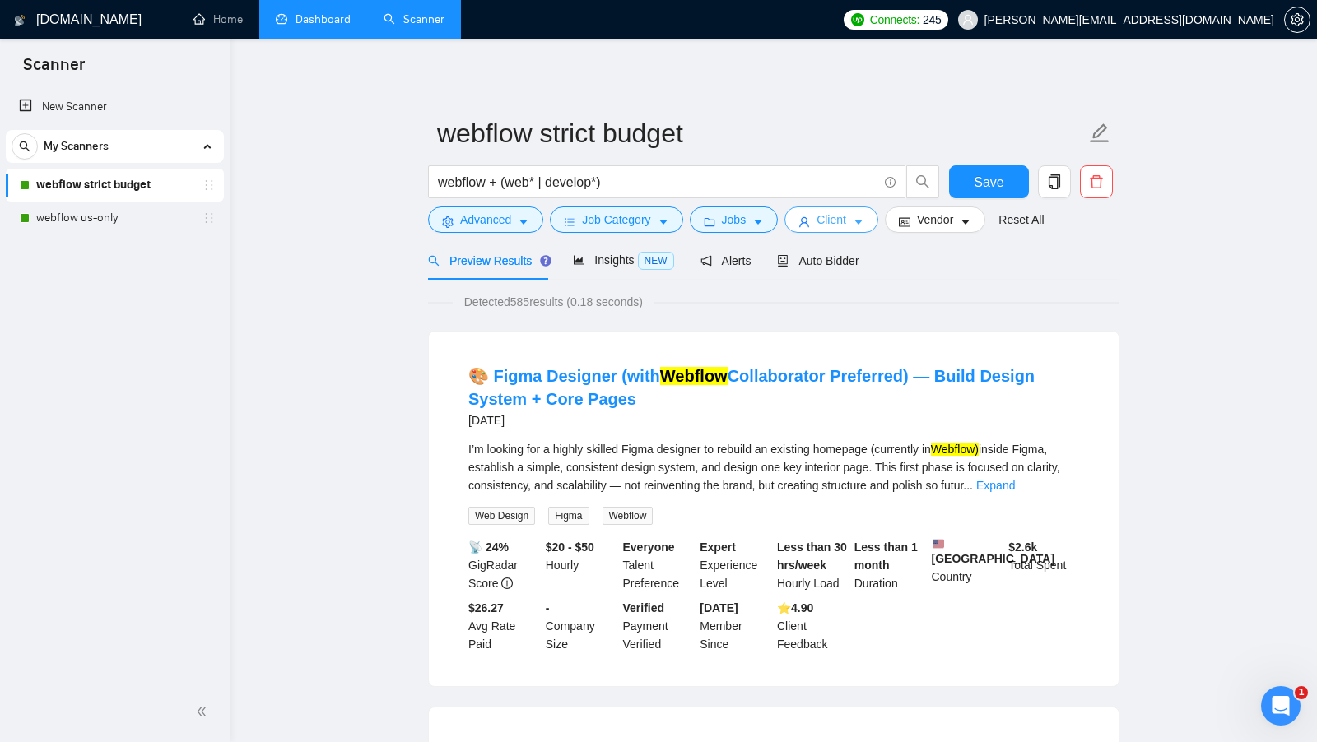
click at [832, 232] on button "Client" at bounding box center [831, 220] width 94 height 26
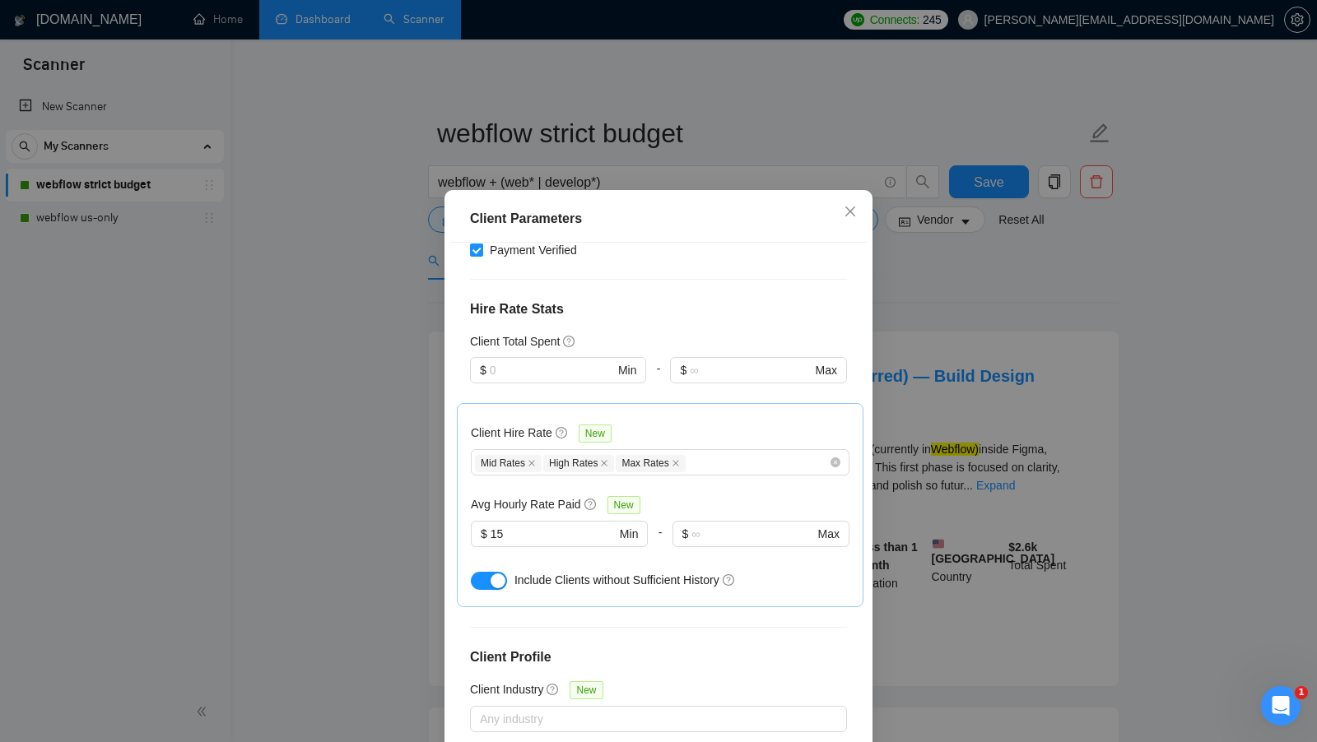
scroll to position [404, 0]
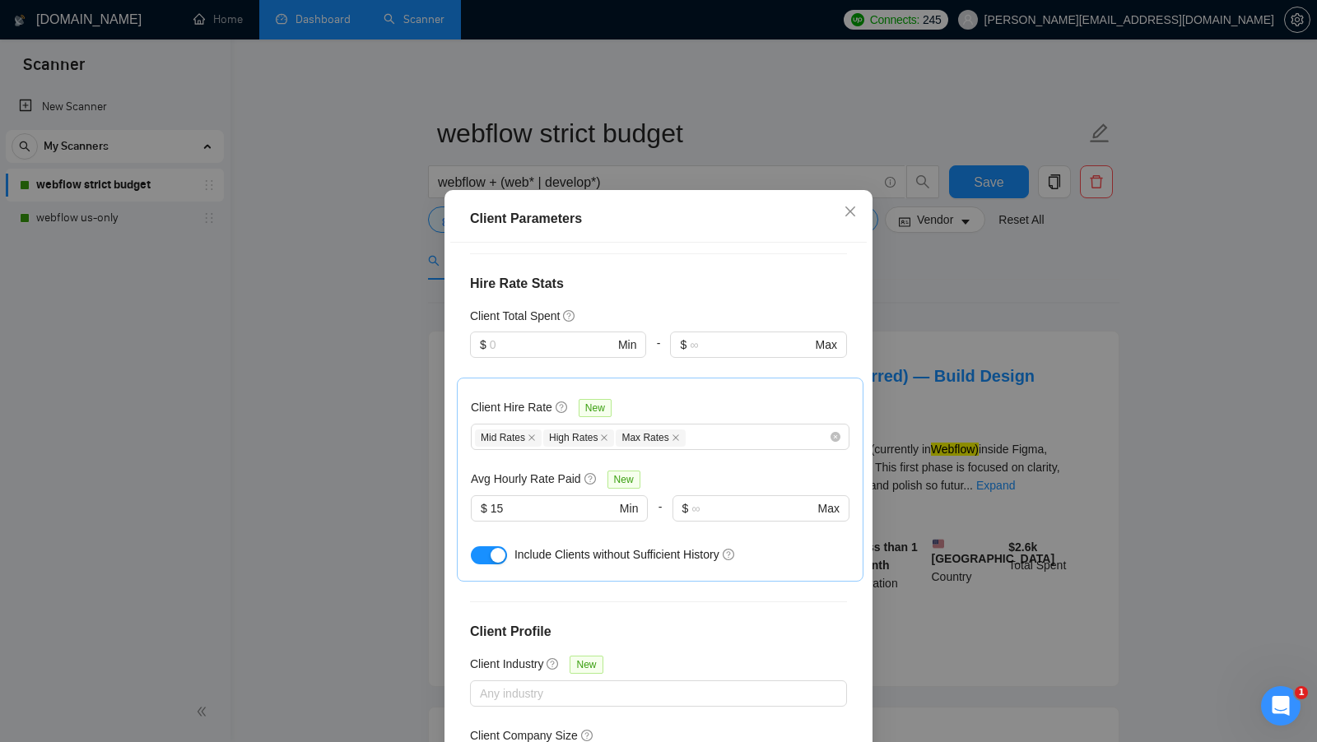
click at [998, 370] on div "Client Parameters Client Location Include Client Countries [GEOGRAPHIC_DATA] [G…" at bounding box center [658, 371] width 1317 height 742
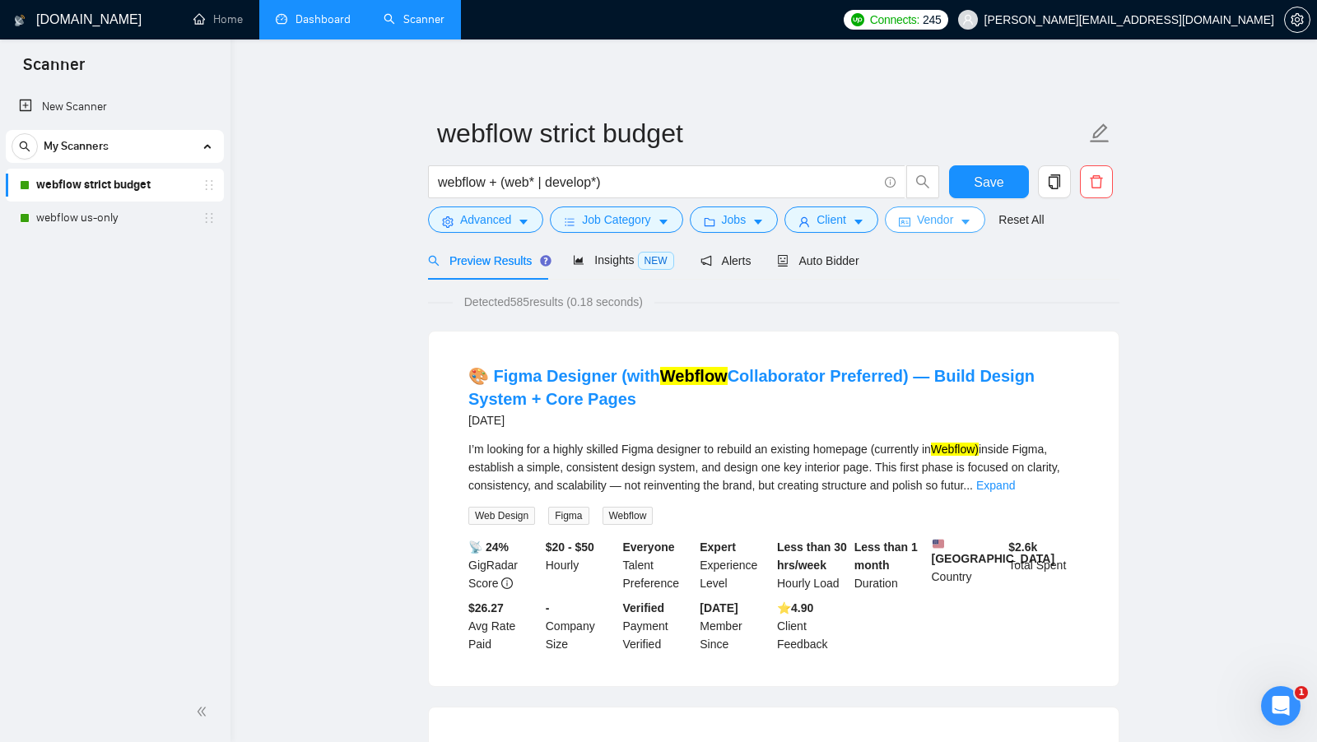
click at [939, 226] on span "Vendor" at bounding box center [935, 220] width 36 height 18
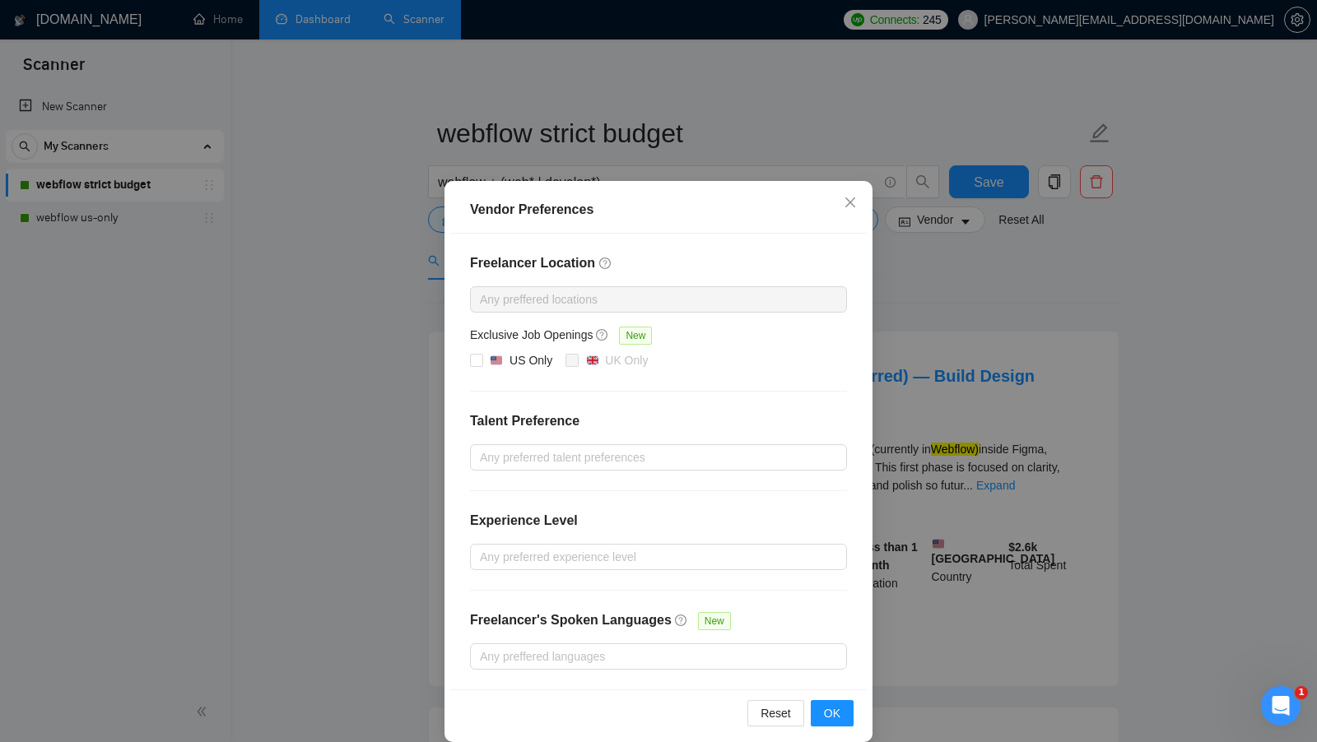
click at [1008, 302] on div "Vendor Preferences Freelancer Location Any preffered locations Exclusive Job Op…" at bounding box center [658, 371] width 1317 height 742
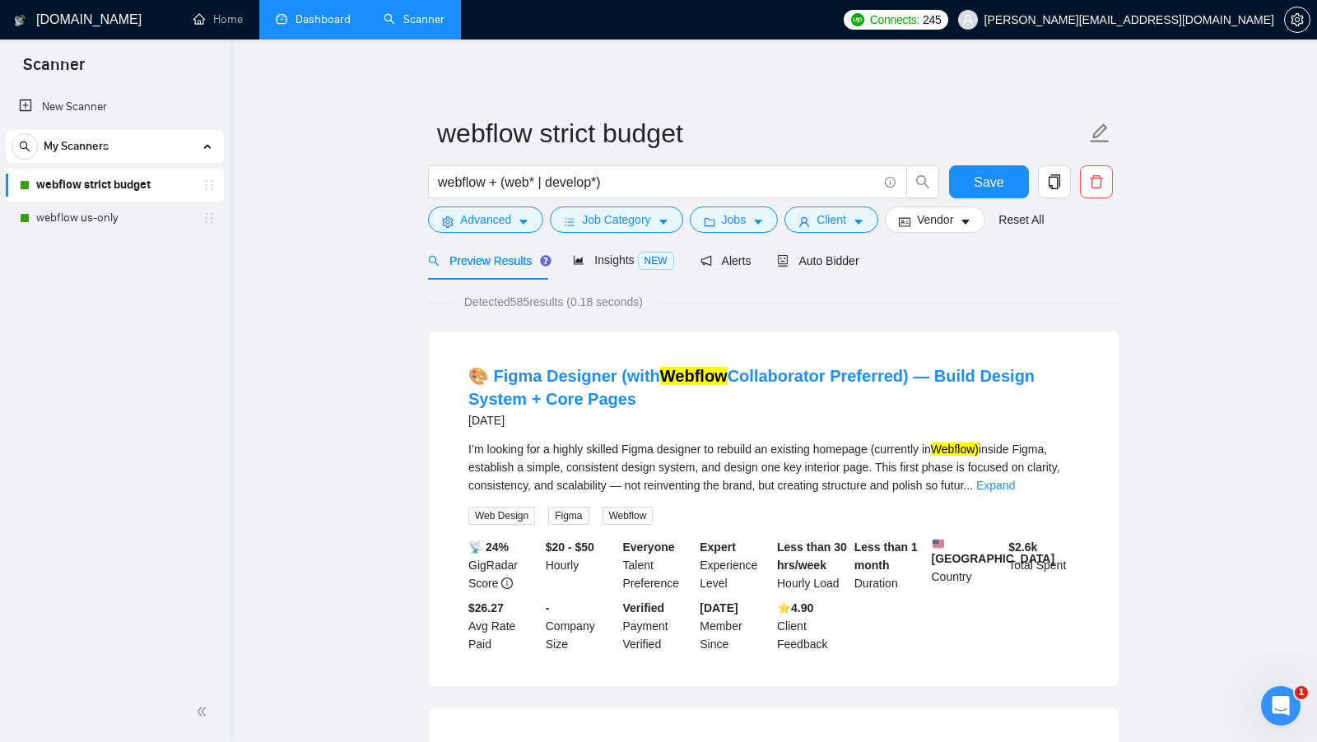
click at [296, 24] on link "Dashboard" at bounding box center [313, 19] width 75 height 14
